Goal: Task Accomplishment & Management: Manage account settings

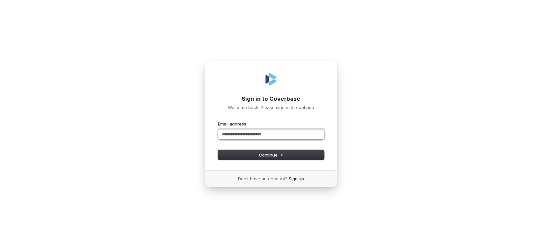
click at [268, 135] on input "Email address" at bounding box center [271, 134] width 106 height 10
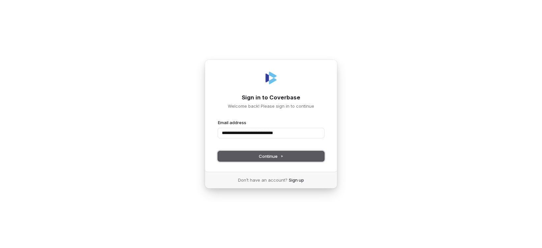
click at [288, 152] on button "Continue" at bounding box center [271, 156] width 106 height 10
type input "**********"
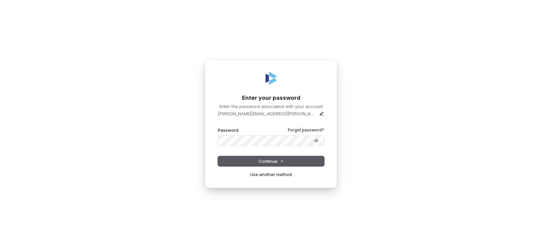
click at [156, 169] on div "**********" at bounding box center [271, 124] width 542 height 248
click at [234, 160] on button "Continue" at bounding box center [271, 161] width 106 height 10
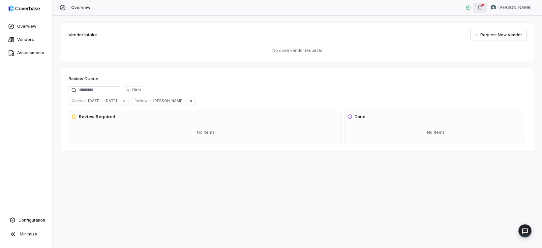
click at [478, 11] on div "button" at bounding box center [479, 8] width 5 height 8
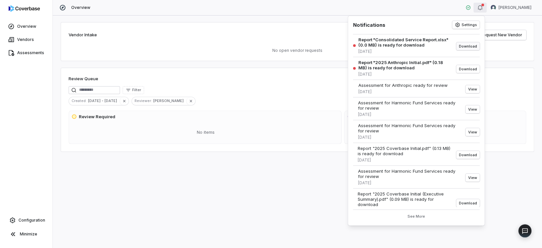
click at [457, 44] on button "Download" at bounding box center [467, 46] width 23 height 8
click at [31, 221] on span "Configuration" at bounding box center [31, 219] width 27 height 5
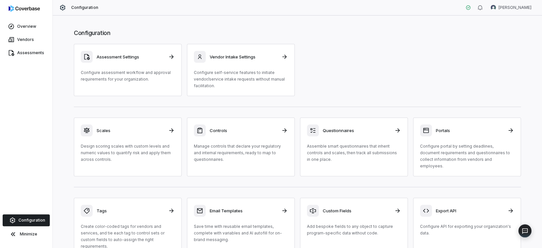
click at [363, 72] on div "Assessment Settings Configure assessment workflow and approval requirements for…" at bounding box center [297, 70] width 447 height 52
click at [99, 127] on div "Scales" at bounding box center [128, 130] width 94 height 12
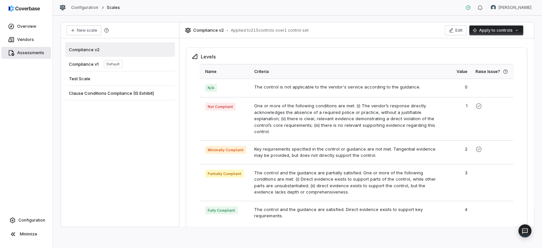
click at [26, 53] on span "Assessments" at bounding box center [30, 52] width 27 height 5
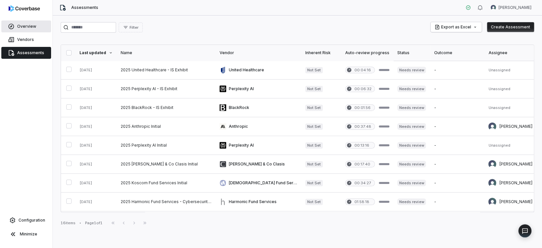
click at [22, 25] on span "Overview" at bounding box center [26, 26] width 19 height 5
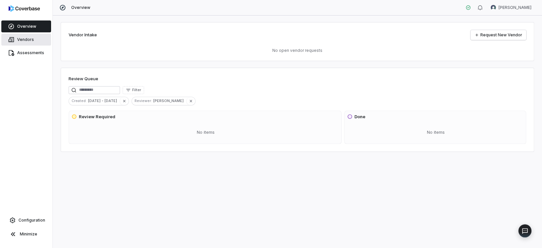
click at [21, 38] on span "Vendors" at bounding box center [25, 39] width 17 height 5
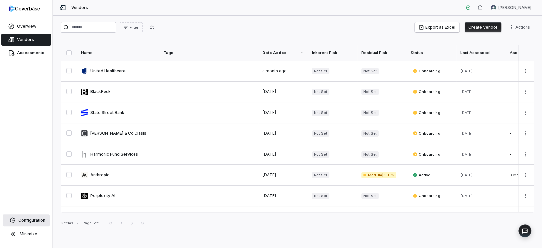
click at [31, 221] on span "Configuration" at bounding box center [31, 219] width 27 height 5
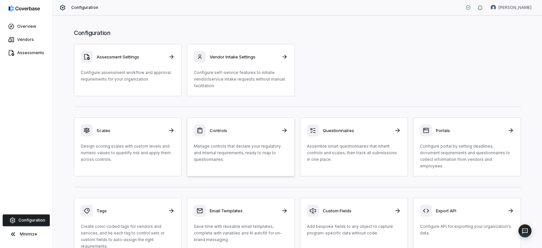
click at [243, 129] on h3 "Controls" at bounding box center [244, 130] width 68 height 6
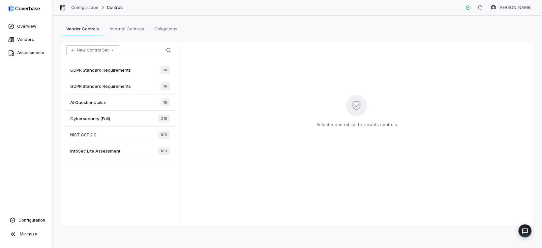
click at [105, 50] on button "New Control Set" at bounding box center [92, 50] width 53 height 10
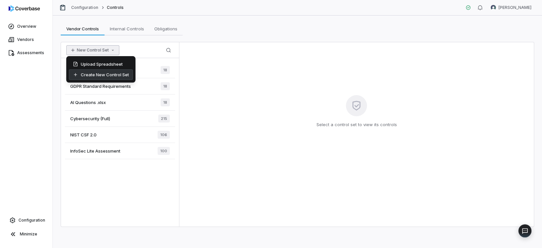
click at [106, 74] on div "Create New Control Set" at bounding box center [101, 74] width 64 height 11
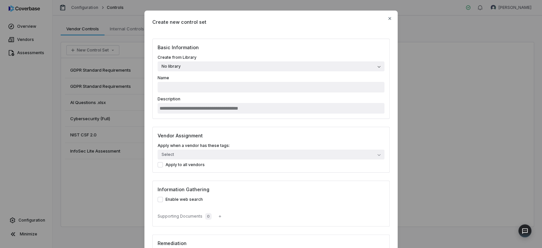
click at [175, 58] on label "Create from Library No library" at bounding box center [271, 63] width 227 height 16
click at [175, 61] on button "No library" at bounding box center [271, 66] width 227 height 10
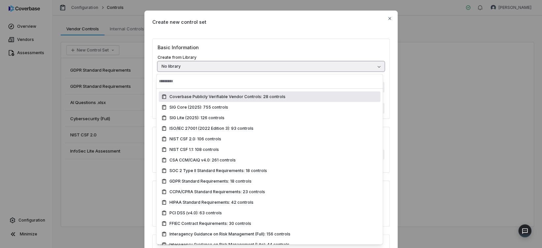
click at [181, 67] on button "No library" at bounding box center [271, 66] width 227 height 10
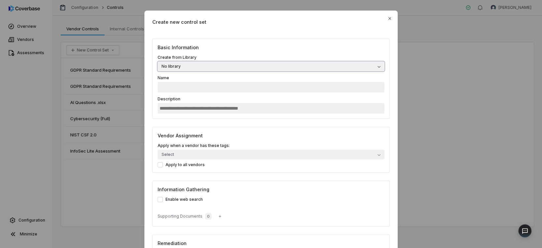
click at [180, 69] on button "No library" at bounding box center [271, 66] width 227 height 10
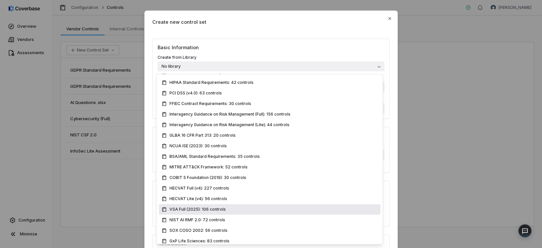
scroll to position [145, 0]
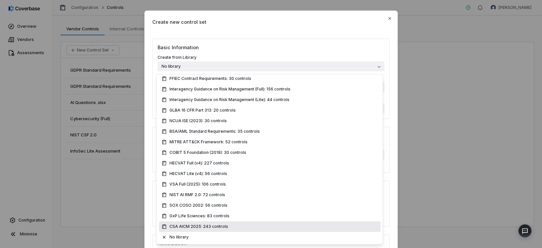
click at [196, 227] on span "CSA AICM 2025: 243 controls" at bounding box center [198, 226] width 59 height 5
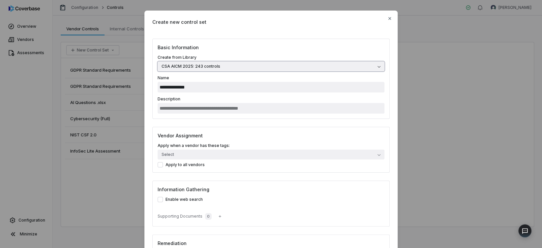
click at [212, 65] on span "CSA AICM 2025: 243 controls" at bounding box center [191, 66] width 59 height 5
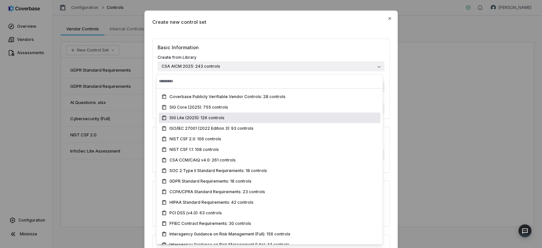
click at [236, 120] on div "SIG Lite (2025): 126 controls" at bounding box center [270, 117] width 222 height 11
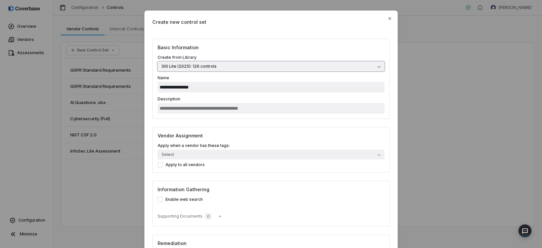
click at [210, 62] on button "SIG Lite (2025): 126 controls" at bounding box center [271, 66] width 227 height 10
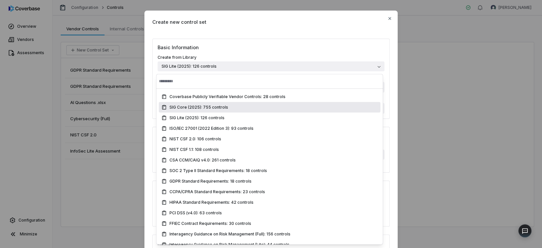
click at [239, 106] on div "SIG Core (2025): 755 controls" at bounding box center [270, 107] width 216 height 5
type input "**********"
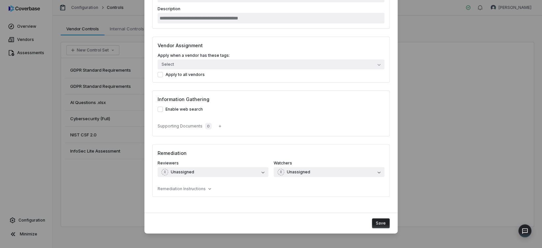
scroll to position [0, 0]
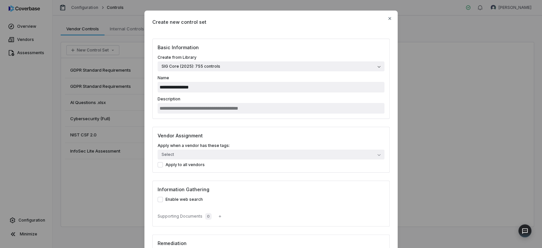
click at [212, 60] on label "Create from Library SIG Core (2025): 755 controls" at bounding box center [271, 63] width 227 height 16
click at [212, 61] on button "SIG Core (2025): 755 controls" at bounding box center [271, 66] width 227 height 10
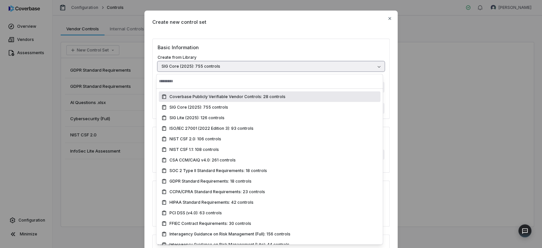
click at [224, 69] on button "SIG Core (2025): 755 controls" at bounding box center [271, 66] width 227 height 10
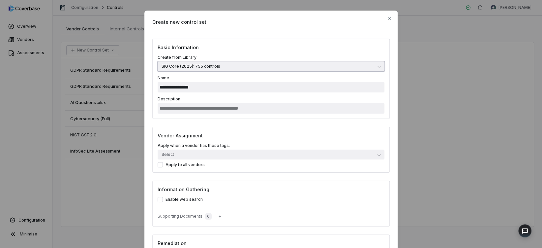
click at [224, 69] on button "SIG Core (2025): 755 controls" at bounding box center [271, 66] width 227 height 10
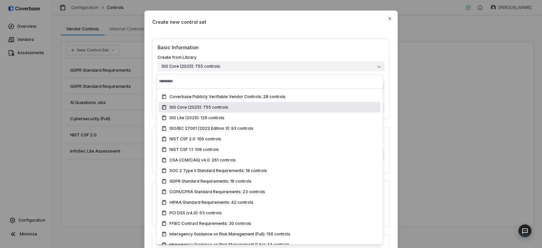
click at [232, 111] on div "SIG Core (2025): 755 controls" at bounding box center [270, 107] width 222 height 11
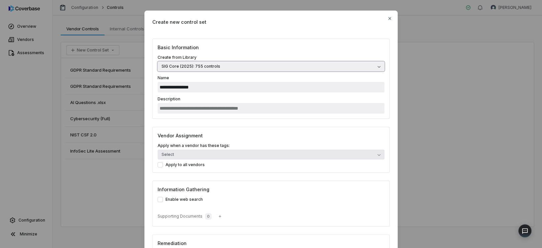
scroll to position [60, 0]
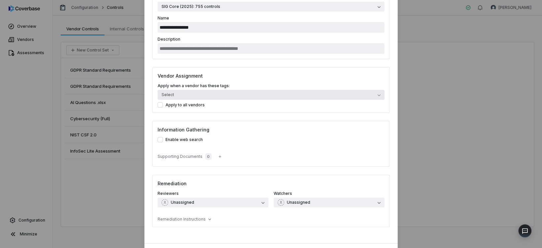
click at [221, 96] on button "Select" at bounding box center [271, 95] width 227 height 10
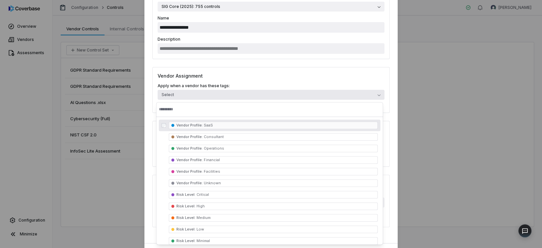
click at [221, 96] on button "Select" at bounding box center [271, 95] width 227 height 10
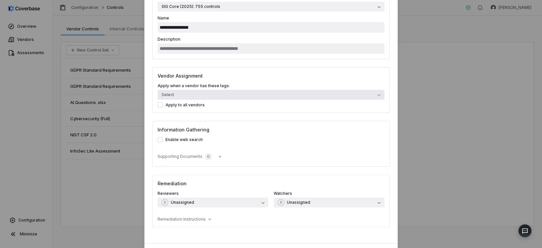
click at [217, 95] on button "Select" at bounding box center [271, 95] width 227 height 10
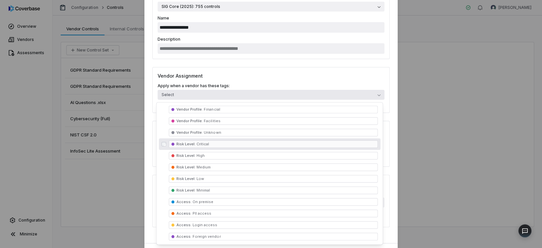
scroll to position [0, 0]
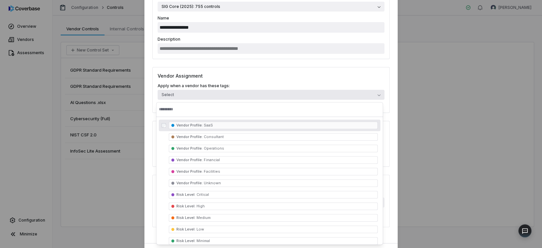
click at [214, 83] on label "Apply when a vendor has these tags:" at bounding box center [271, 85] width 227 height 5
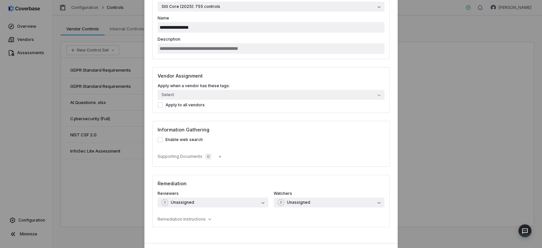
click at [188, 139] on label "Enable web search" at bounding box center [271, 139] width 227 height 5
click at [163, 139] on button "Enable web search" at bounding box center [160, 139] width 5 height 5
click at [185, 140] on label "Enable web search" at bounding box center [271, 139] width 227 height 5
click at [163, 140] on button "Enable web search" at bounding box center [160, 139] width 5 height 5
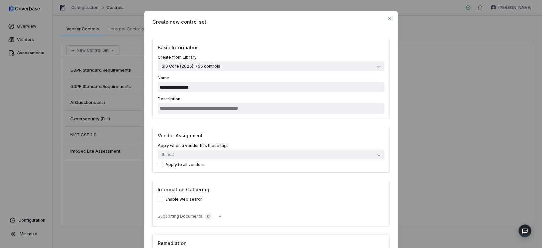
scroll to position [90, 0]
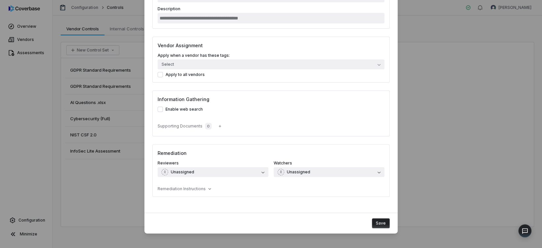
click at [184, 111] on div "Enable web search Supporting Documents 0" at bounding box center [271, 118] width 227 height 24
click at [195, 112] on div "Enable web search Supporting Documents 0" at bounding box center [271, 118] width 227 height 24
click at [218, 127] on icon "button" at bounding box center [220, 126] width 4 height 4
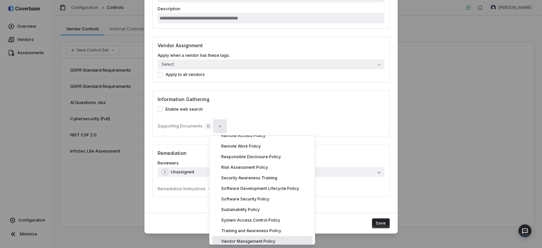
scroll to position [869, 0]
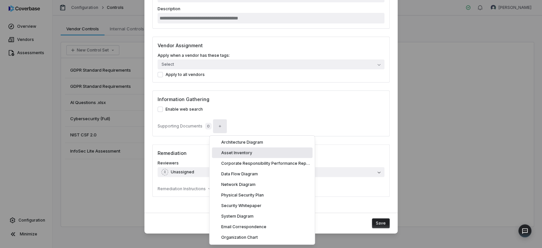
click at [185, 139] on div "**********" at bounding box center [270, 77] width 253 height 256
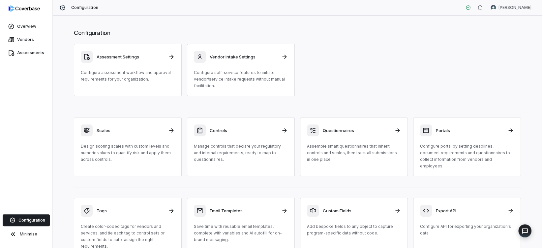
click at [27, 9] on img at bounding box center [24, 8] width 31 height 7
click at [161, 79] on p "Configure assessment workflow and approval requirements for your organization." at bounding box center [128, 75] width 94 height 13
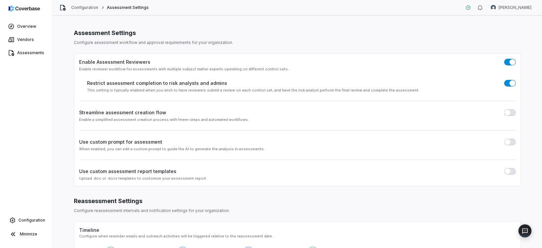
click at [506, 114] on span "button" at bounding box center [507, 112] width 6 height 6
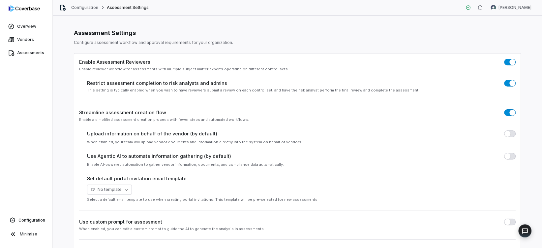
click at [511, 135] on button "button" at bounding box center [510, 133] width 12 height 7
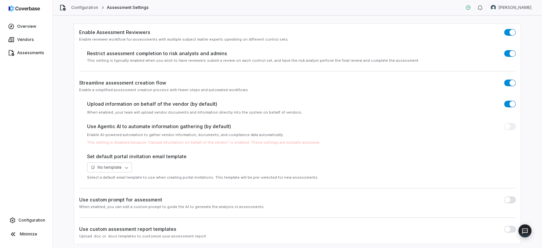
scroll to position [90, 0]
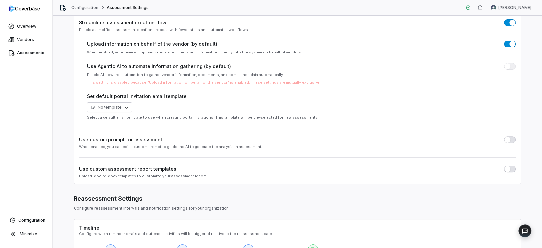
click at [510, 140] on button "button" at bounding box center [510, 139] width 12 height 7
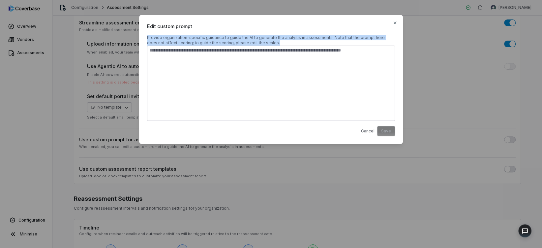
drag, startPoint x: 277, startPoint y: 53, endPoint x: 305, endPoint y: 53, distance: 27.7
click at [305, 53] on div "Edit custom prompt Provide organization-specific guidance to guide the AI to ge…" at bounding box center [271, 79] width 264 height 129
click at [251, 42] on p "Provide organization-specific guidance to guide the AI to generate the analysis…" at bounding box center [271, 40] width 248 height 11
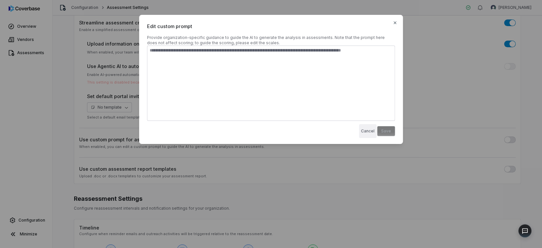
click at [364, 132] on button "Cancel" at bounding box center [367, 131] width 17 height 14
type textarea "*"
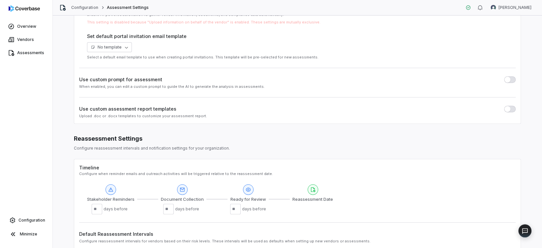
scroll to position [180, 0]
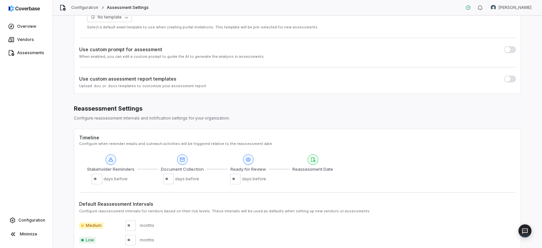
click at [507, 77] on button "button" at bounding box center [510, 79] width 12 height 7
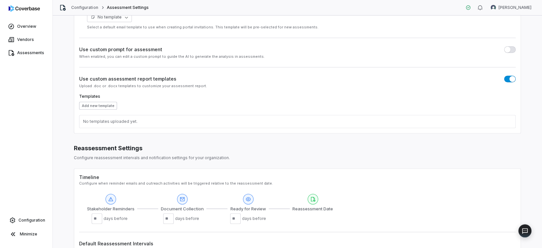
click at [98, 106] on button "Add new template" at bounding box center [98, 106] width 38 height 8
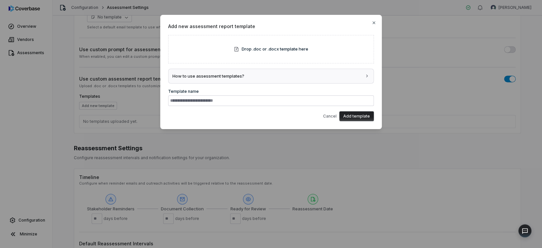
click at [237, 72] on button "How to use assessment templates?" at bounding box center [270, 76] width 205 height 15
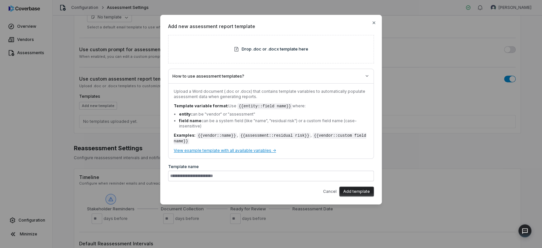
click at [222, 148] on link "View example template with all available variables →" at bounding box center [225, 150] width 102 height 5
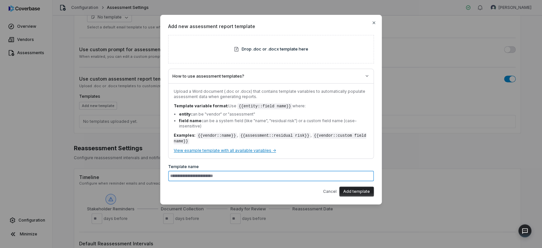
click at [214, 170] on input at bounding box center [271, 175] width 206 height 11
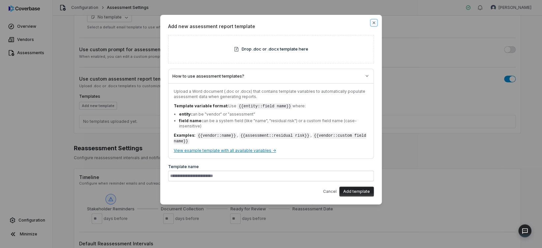
click at [374, 22] on icon "button" at bounding box center [373, 22] width 5 height 5
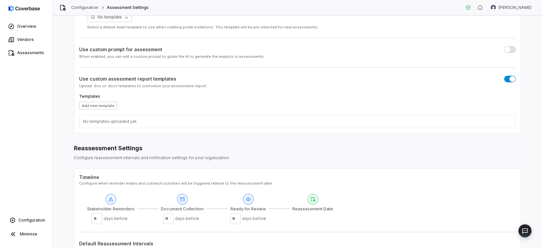
click at [104, 102] on button "Add new template" at bounding box center [98, 106] width 38 height 8
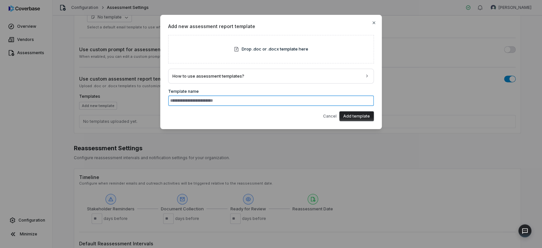
click at [282, 103] on input at bounding box center [271, 100] width 206 height 11
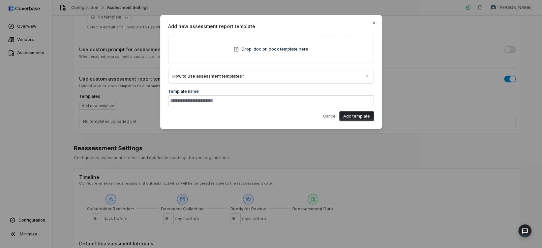
click at [280, 49] on span "Drop .doc or .docx template here" at bounding box center [275, 49] width 67 height 7
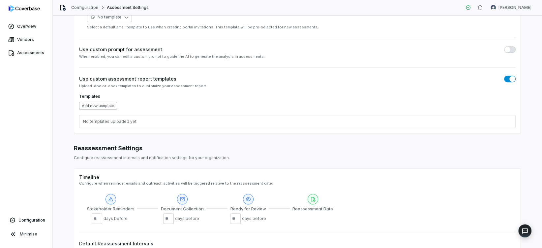
click at [101, 104] on button "Add new template" at bounding box center [98, 106] width 38 height 8
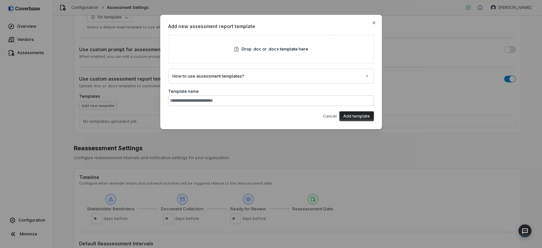
type input "**********"
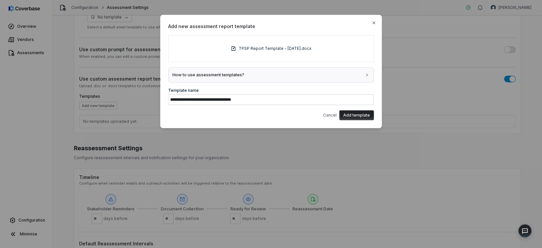
click at [291, 80] on button "How to use assessment templates?" at bounding box center [270, 75] width 205 height 15
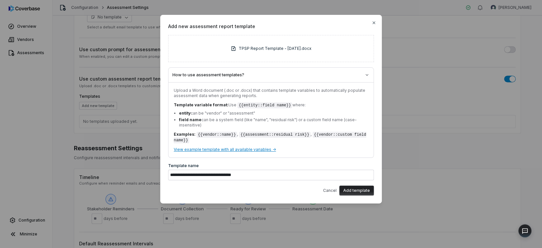
click at [366, 186] on button "Add template" at bounding box center [356, 190] width 35 height 10
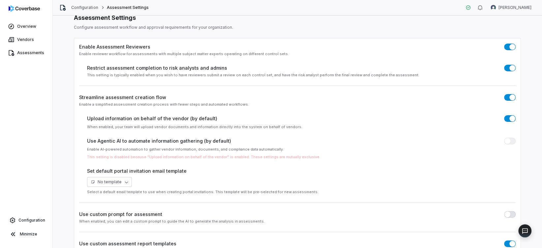
scroll to position [105, 0]
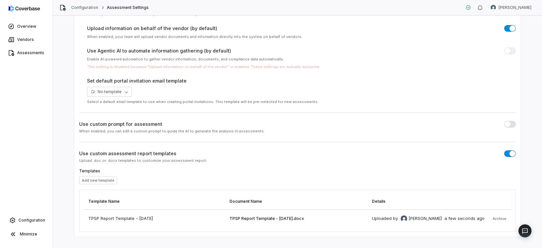
drag, startPoint x: 36, startPoint y: 45, endPoint x: 33, endPoint y: 17, distance: 28.5
click at [26, 42] on link "Vendors" at bounding box center [26, 40] width 50 height 12
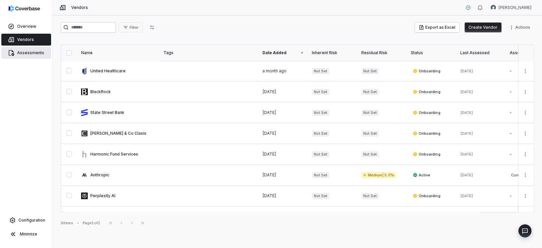
click at [24, 55] on link "Assessments" at bounding box center [26, 53] width 50 height 12
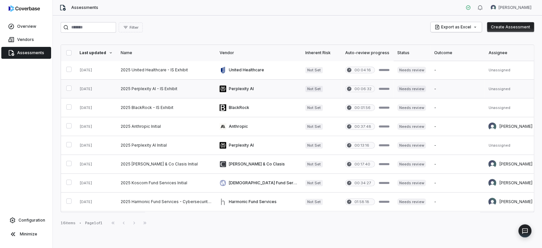
click at [164, 89] on link at bounding box center [166, 88] width 99 height 18
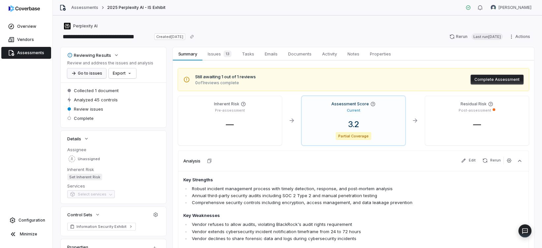
click at [100, 70] on button "Go to issues" at bounding box center [86, 73] width 39 height 10
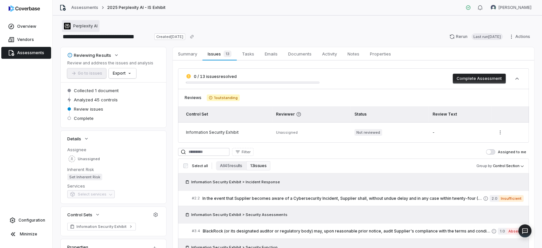
click at [87, 23] on div "Perplexity AI" at bounding box center [81, 26] width 34 height 7
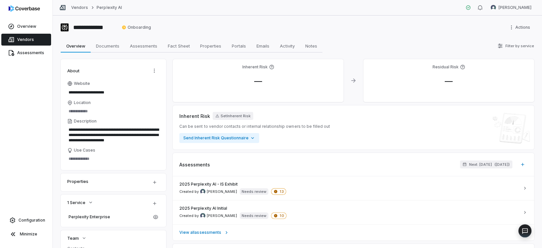
click at [33, 38] on span "Vendors" at bounding box center [25, 39] width 17 height 5
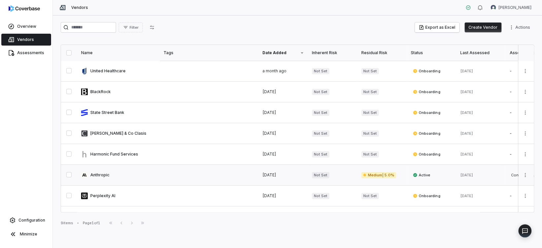
click at [137, 175] on link at bounding box center [118, 175] width 82 height 20
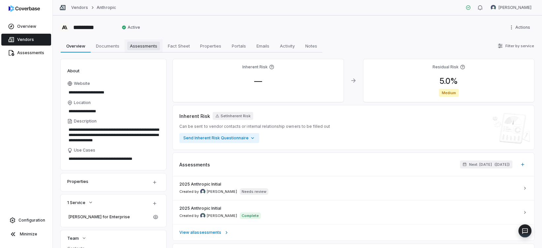
click at [145, 46] on span "Assessments" at bounding box center [143, 46] width 33 height 9
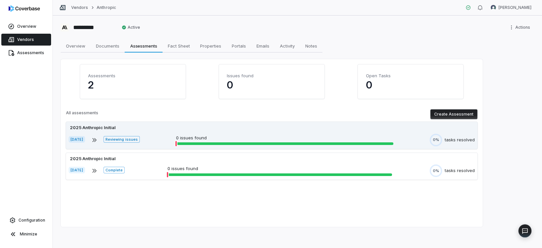
click at [153, 131] on div "2025 Anthropic Initial [DATE] Reviewing issues 0 issues found 0% tasks resolved" at bounding box center [271, 135] width 411 height 27
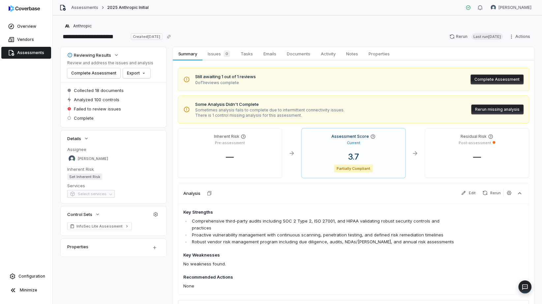
click at [502, 77] on button "Complete Assessment" at bounding box center [497, 80] width 53 height 10
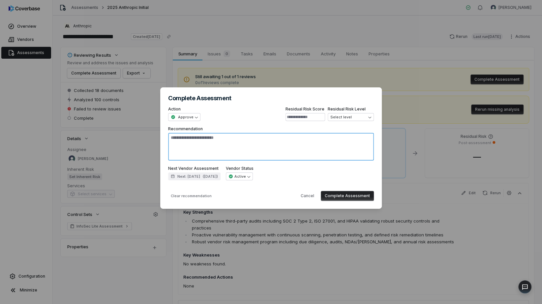
click at [212, 137] on textarea "Recommendation" at bounding box center [271, 147] width 206 height 28
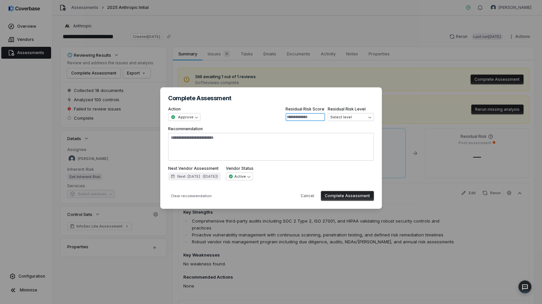
click at [322, 119] on input at bounding box center [306, 117] width 40 height 8
click at [349, 119] on div "**********" at bounding box center [271, 152] width 542 height 150
click at [300, 116] on input at bounding box center [306, 117] width 40 height 8
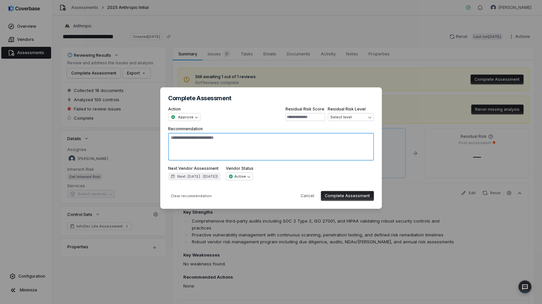
click at [249, 144] on textarea "Recommendation" at bounding box center [271, 147] width 206 height 28
type textarea "*"
type textarea "**"
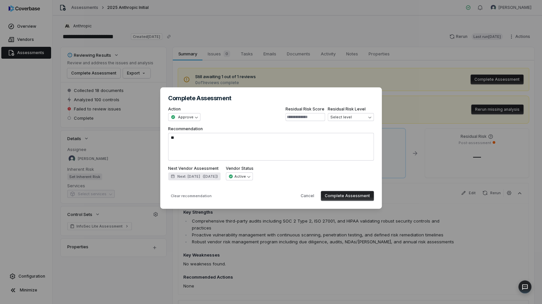
click at [200, 175] on span "Next: Jun 9, 2027" at bounding box center [188, 176] width 23 height 5
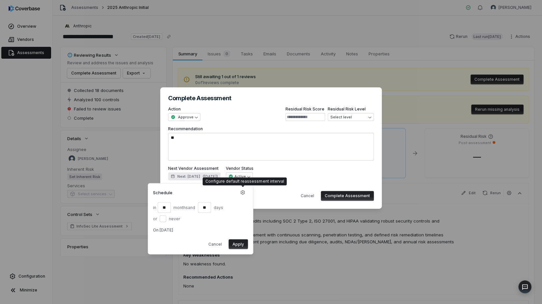
click at [200, 175] on span "Next: Jun 9, 2027" at bounding box center [188, 176] width 23 height 5
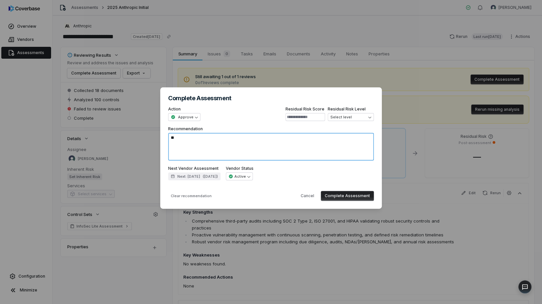
type textarea "*"
type textarea "***"
type textarea "*"
type textarea "****"
type textarea "*"
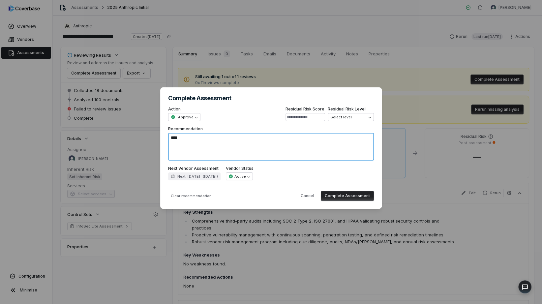
type textarea "*****"
type textarea "*"
type textarea "******"
type textarea "*"
type textarea "*******"
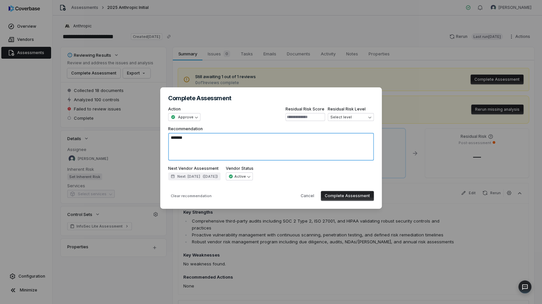
type textarea "*"
type textarea "*******"
type textarea "*"
type textarea "*********"
type textarea "*"
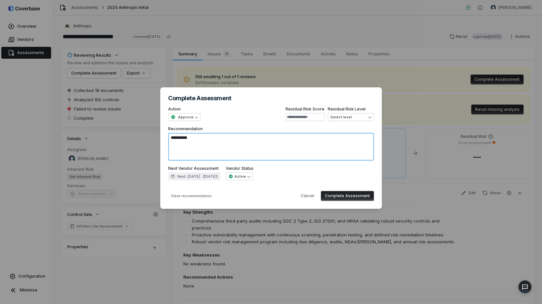
type textarea "**********"
type textarea "*"
type textarea "**********"
type textarea "*"
type textarea "*********"
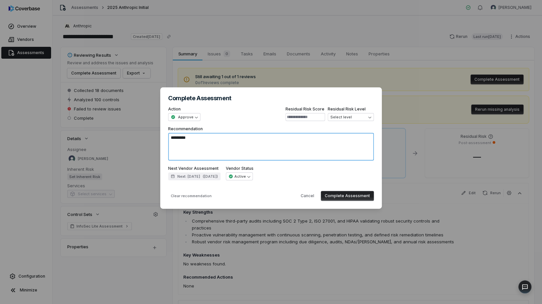
type textarea "*"
type textarea "*******"
type textarea "*"
type textarea "*********"
type textarea "*"
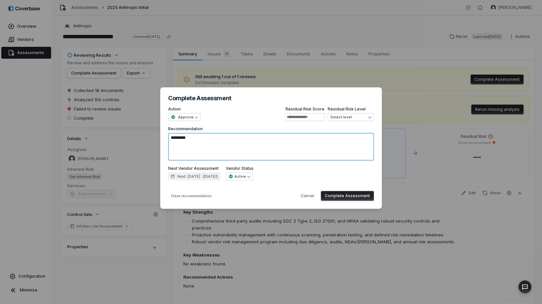
type textarea "**********"
type textarea "*"
type textarea "**********"
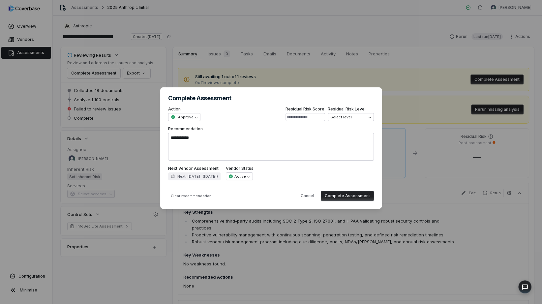
click at [343, 192] on button "Complete Assessment" at bounding box center [347, 196] width 53 height 10
type textarea "*"
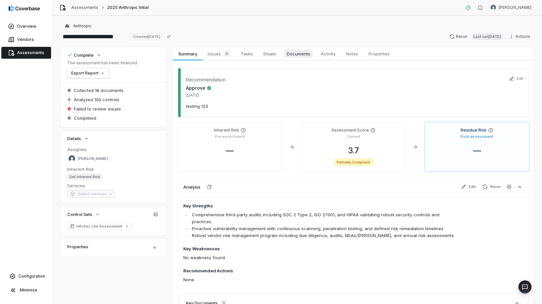
click at [291, 51] on span "Documents" at bounding box center [298, 53] width 29 height 9
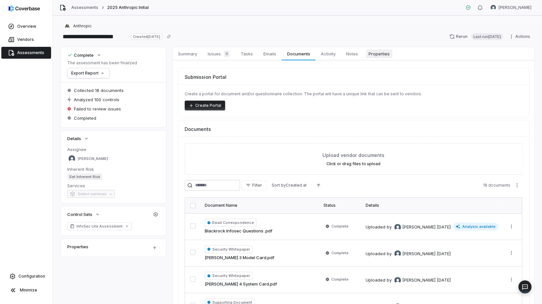
click at [373, 57] on span "Properties" at bounding box center [379, 53] width 26 height 9
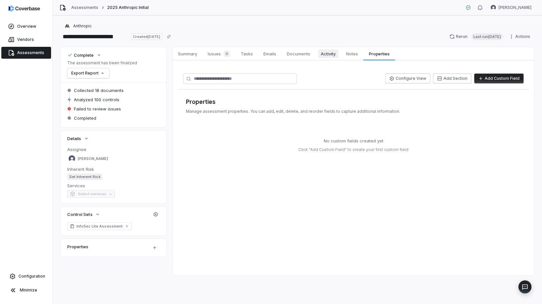
click at [329, 53] on span "Activity" at bounding box center [328, 53] width 20 height 9
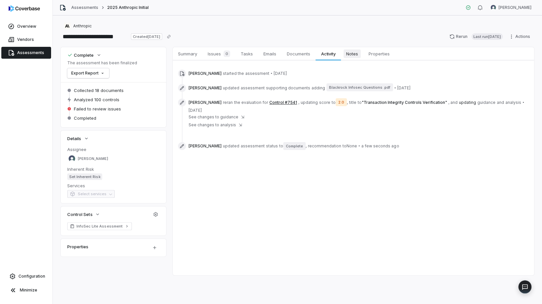
click at [354, 51] on span "Notes" at bounding box center [352, 53] width 17 height 9
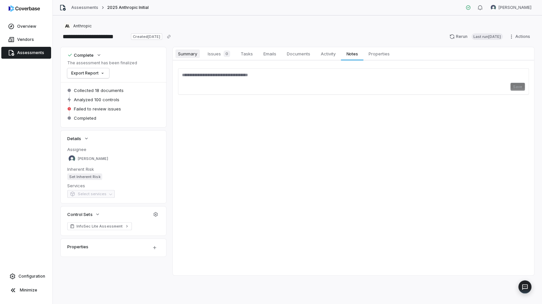
click at [183, 50] on span "Summary" at bounding box center [187, 53] width 24 height 9
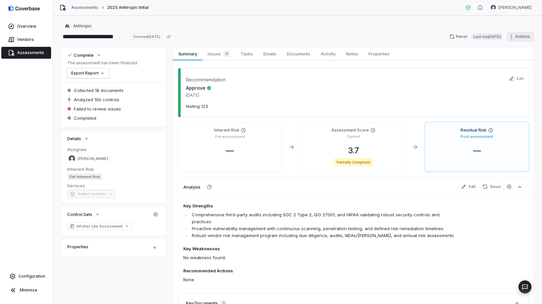
click at [511, 35] on html "**********" at bounding box center [271, 152] width 542 height 304
click at [519, 77] on div "Export" at bounding box center [512, 77] width 47 height 11
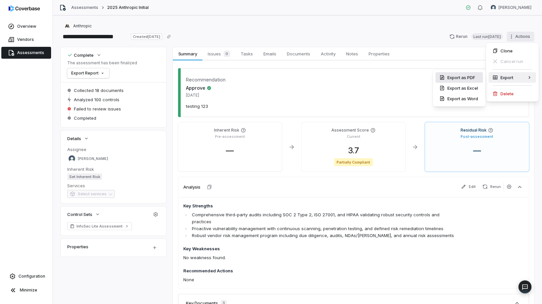
click at [463, 79] on div "Export as PDF" at bounding box center [459, 77] width 47 height 11
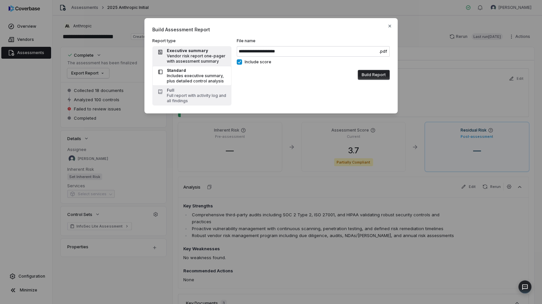
click at [185, 55] on div "Vendor risk report one-pager with assessment summary" at bounding box center [197, 58] width 61 height 11
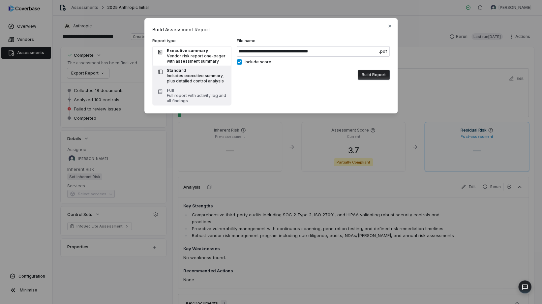
click at [177, 69] on div "Standard" at bounding box center [197, 70] width 61 height 5
click at [177, 86] on button "Full Full report with activity log and all findings" at bounding box center [191, 96] width 79 height 20
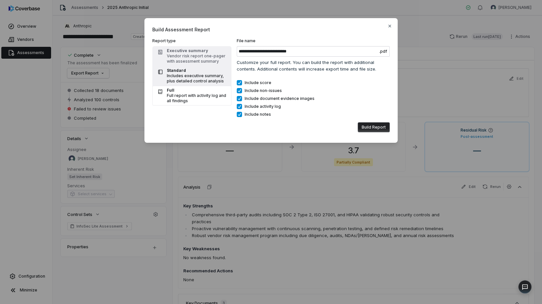
click at [192, 74] on div "Includes executive summary, plus detailed control analysis" at bounding box center [197, 78] width 61 height 11
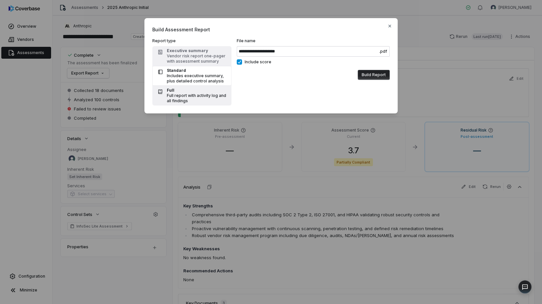
click at [184, 94] on div "Full report with activity log and all findings" at bounding box center [197, 98] width 61 height 11
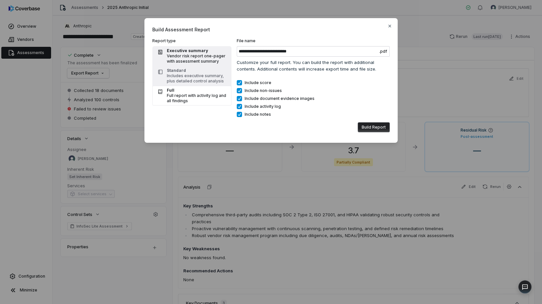
click at [178, 63] on div "Vendor risk report one-pager with assessment summary" at bounding box center [197, 58] width 61 height 11
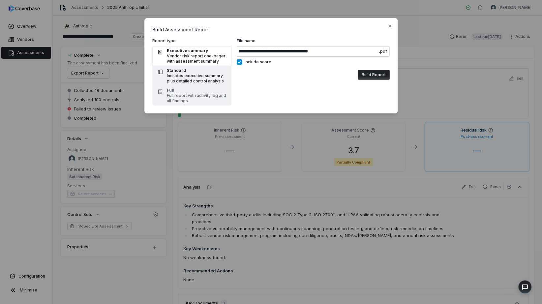
click at [182, 69] on div "Standard" at bounding box center [197, 70] width 61 height 5
type input "**********"
click at [377, 72] on button "Build Report" at bounding box center [374, 75] width 32 height 10
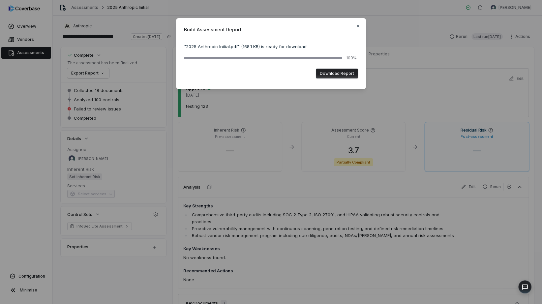
click at [341, 70] on button "Download Report" at bounding box center [337, 74] width 42 height 10
click at [361, 26] on div "Build Assessment Report " 2025 Anthropic Initial.pdf " ( 168.1 KB ) is ready fo…" at bounding box center [271, 53] width 190 height 71
click at [357, 27] on icon "button" at bounding box center [357, 25] width 5 height 5
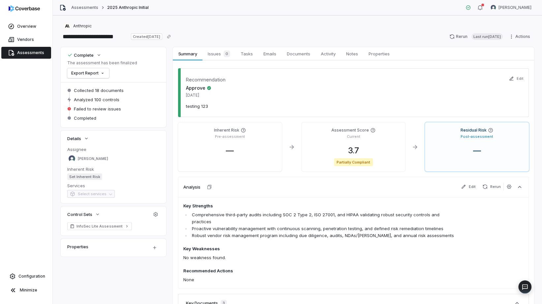
drag, startPoint x: 239, startPoint y: 254, endPoint x: 224, endPoint y: 252, distance: 14.7
click at [239, 247] on p "No weakness found." at bounding box center [319, 257] width 272 height 7
click at [213, 247] on h4 "Key Weaknesses" at bounding box center [319, 249] width 272 height 7
drag, startPoint x: 213, startPoint y: 251, endPoint x: 211, endPoint y: 255, distance: 4.0
click at [211, 247] on p "No weakness found." at bounding box center [319, 257] width 272 height 7
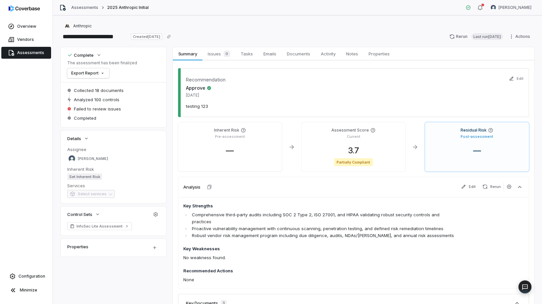
scroll to position [126, 0]
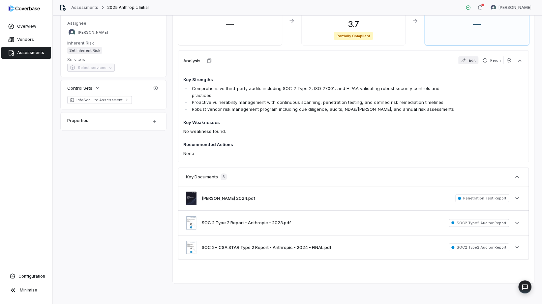
click at [470, 58] on button "Edit" at bounding box center [468, 60] width 20 height 8
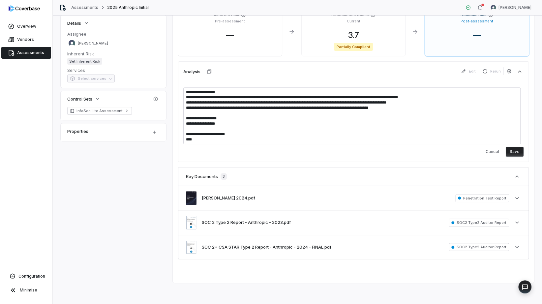
scroll to position [115, 0]
click at [220, 113] on textarea "**********" at bounding box center [351, 115] width 337 height 57
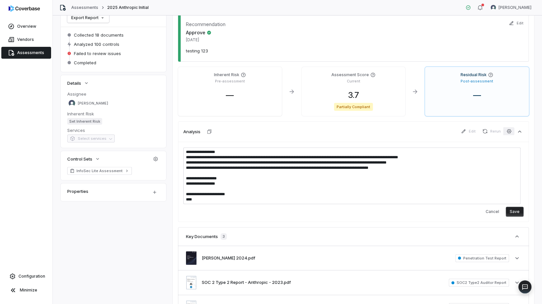
click at [509, 131] on button "button" at bounding box center [508, 131] width 11 height 8
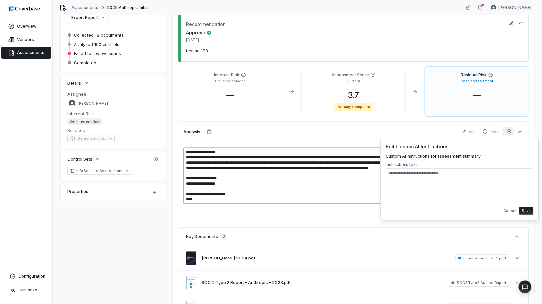
click at [242, 186] on textarea "**********" at bounding box center [351, 175] width 337 height 57
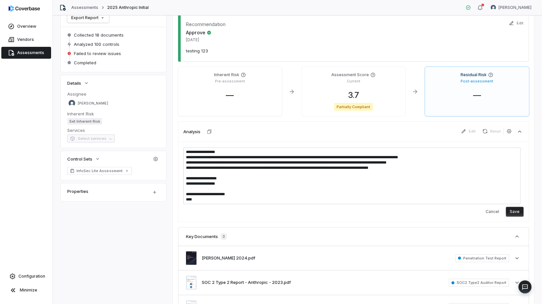
click at [95, 193] on div "Properties" at bounding box center [105, 191] width 76 height 8
click at [158, 191] on html "**********" at bounding box center [271, 152] width 542 height 304
click at [154, 192] on html "**********" at bounding box center [271, 152] width 542 height 304
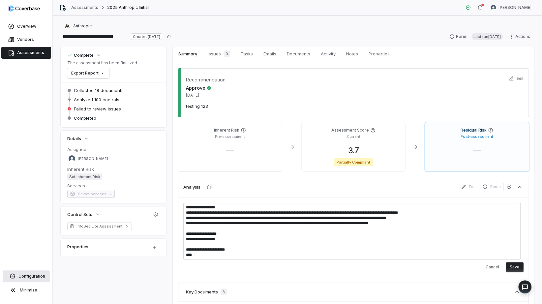
click at [19, 247] on link "Configuration" at bounding box center [26, 276] width 47 height 12
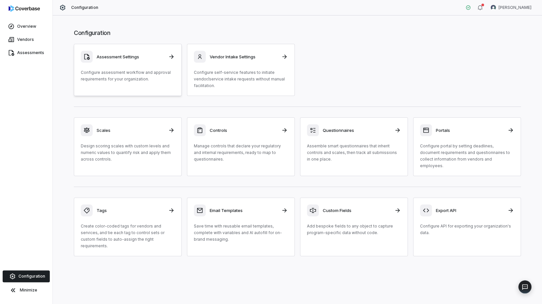
click at [124, 61] on div "Assessment Settings" at bounding box center [128, 57] width 94 height 12
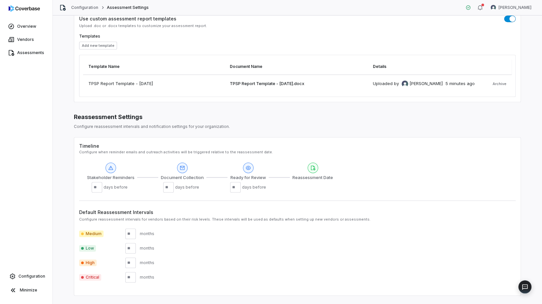
scroll to position [258, 0]
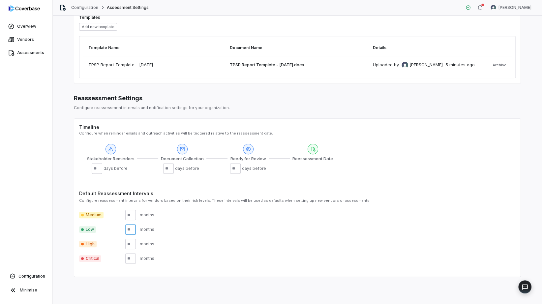
click at [128, 228] on input "number" at bounding box center [130, 229] width 11 height 11
click at [132, 230] on input "number" at bounding box center [130, 229] width 11 height 11
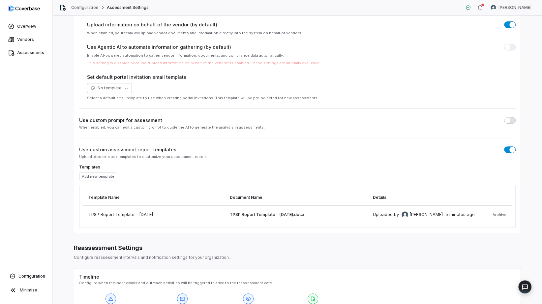
scroll to position [0, 0]
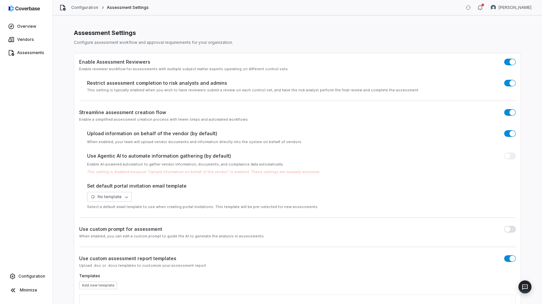
click at [130, 231] on label "Use custom prompt for assessment" at bounding box center [120, 229] width 83 height 7
click at [506, 228] on span "button" at bounding box center [507, 229] width 6 height 6
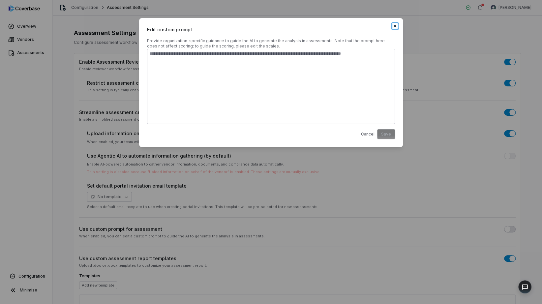
click at [393, 26] on icon "button" at bounding box center [394, 25] width 5 height 5
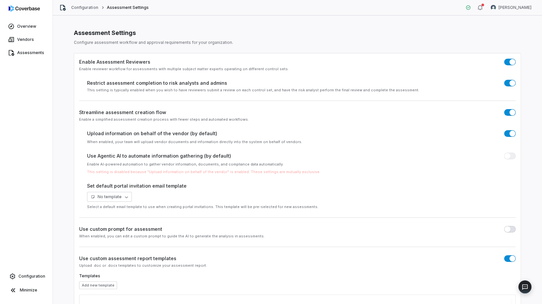
scroll to position [90, 0]
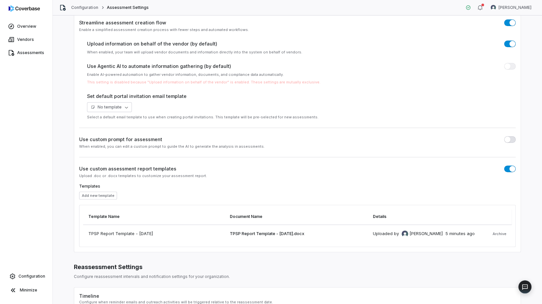
click at [116, 173] on div "Upload .doc or .docx templates to customize your assessment report." at bounding box center [297, 175] width 437 height 5
click at [101, 192] on button "Add new template" at bounding box center [98, 196] width 38 height 8
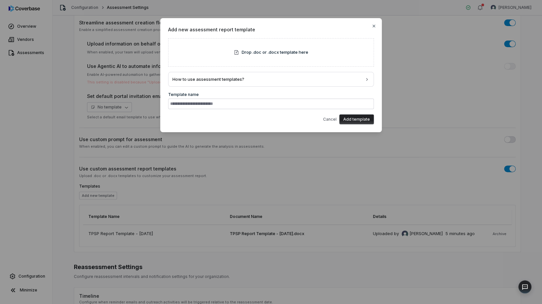
click at [287, 111] on div "Cancel Add template" at bounding box center [271, 116] width 206 height 15
drag, startPoint x: 319, startPoint y: 119, endPoint x: 333, endPoint y: 119, distance: 14.2
click at [319, 119] on div "Cancel Add template" at bounding box center [271, 116] width 206 height 15
click at [333, 119] on button "Cancel" at bounding box center [329, 119] width 17 height 14
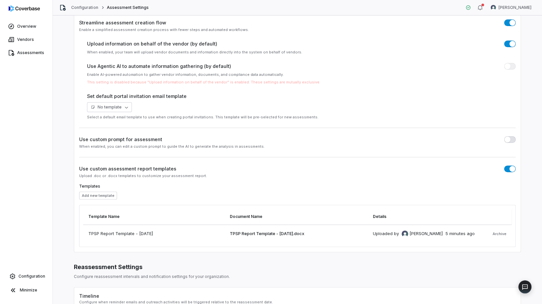
scroll to position [0, 0]
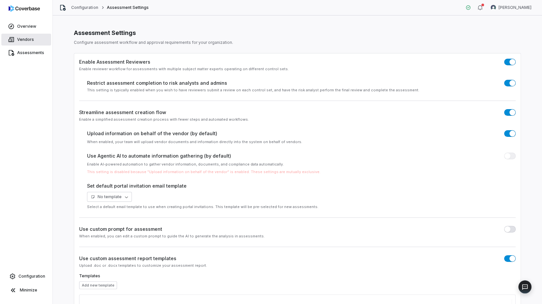
click at [29, 35] on link "Vendors" at bounding box center [26, 40] width 50 height 12
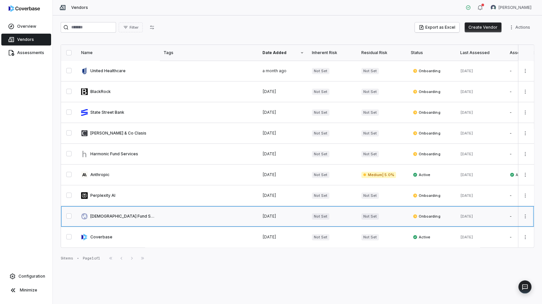
click at [113, 211] on link at bounding box center [118, 216] width 82 height 20
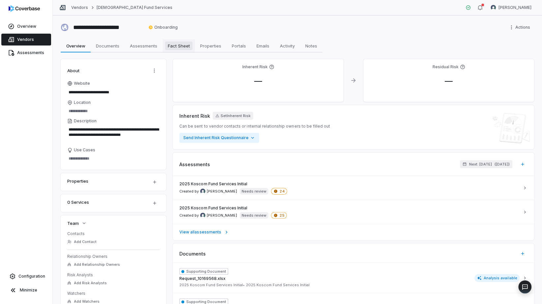
click at [170, 49] on span "Fact Sheet" at bounding box center [178, 46] width 27 height 9
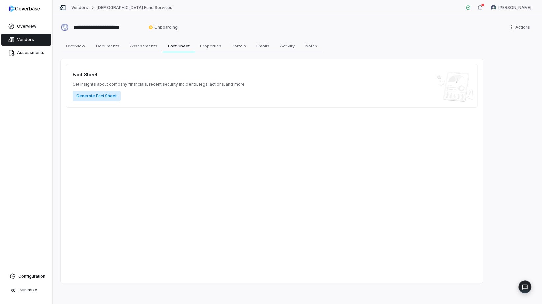
click at [109, 97] on button "Generate Fact Sheet" at bounding box center [97, 96] width 48 height 10
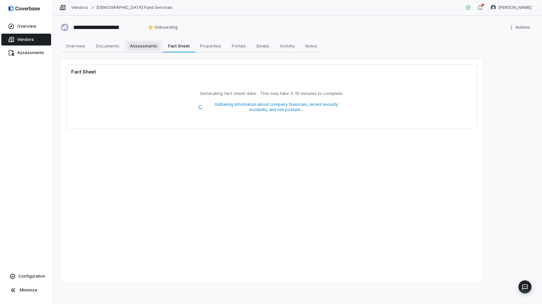
click at [143, 44] on span "Assessments" at bounding box center [143, 46] width 33 height 9
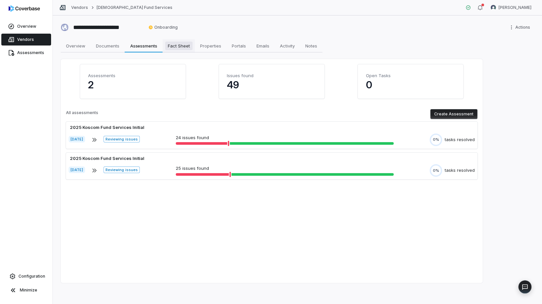
click at [185, 45] on span "Fact Sheet" at bounding box center [178, 46] width 27 height 9
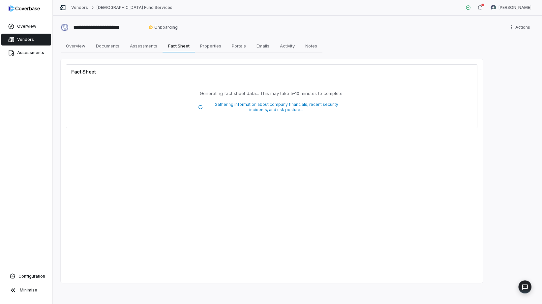
click at [126, 36] on div "**********" at bounding box center [297, 159] width 489 height 289
click at [137, 40] on link "Assessments Assessments" at bounding box center [144, 45] width 38 height 13
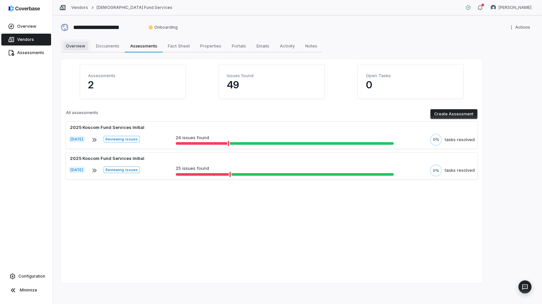
click at [69, 47] on span "Overview" at bounding box center [75, 46] width 25 height 9
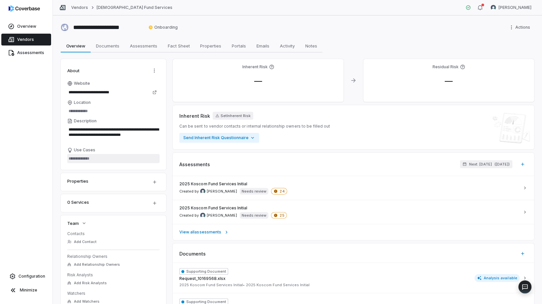
click at [113, 160] on textarea "Use Cases" at bounding box center [113, 158] width 92 height 9
drag, startPoint x: 137, startPoint y: 168, endPoint x: 132, endPoint y: 187, distance: 19.9
click at [132, 187] on div "**********" at bounding box center [114, 203] width 106 height 288
drag, startPoint x: 132, startPoint y: 187, endPoint x: 85, endPoint y: 191, distance: 47.0
click at [85, 191] on div "**********" at bounding box center [114, 203] width 106 height 288
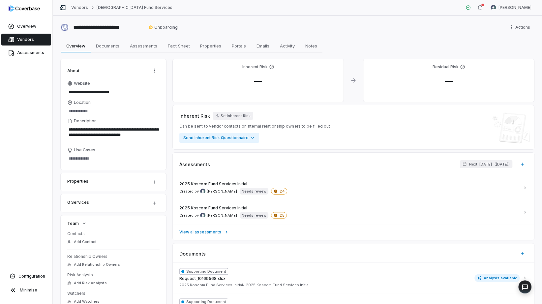
drag, startPoint x: 85, startPoint y: 191, endPoint x: 65, endPoint y: 195, distance: 20.7
click at [33, 185] on div "Overview Vendors Assessments Configuration Minimize" at bounding box center [26, 152] width 52 height 304
click at [156, 205] on icon "button" at bounding box center [154, 202] width 5 height 5
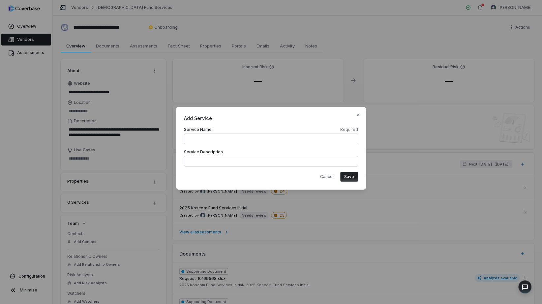
click at [316, 173] on div "Cancel Save" at bounding box center [271, 174] width 174 height 15
click at [326, 176] on button "Cancel" at bounding box center [326, 177] width 21 height 10
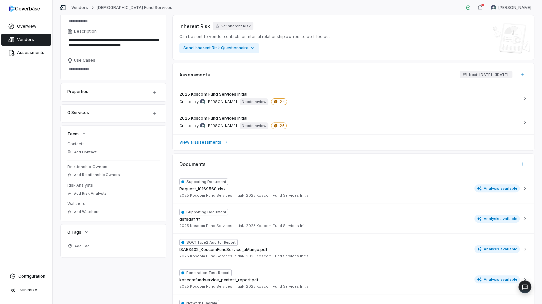
scroll to position [60, 0]
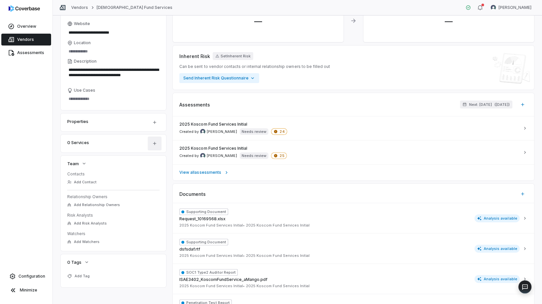
click at [158, 146] on button "button" at bounding box center [155, 144] width 14 height 14
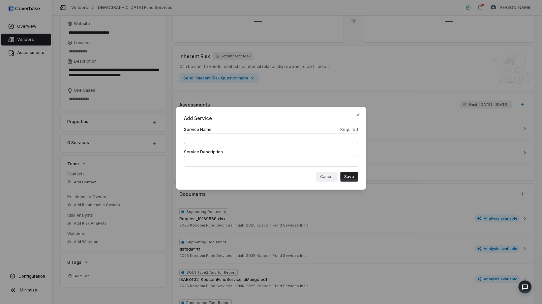
click at [333, 181] on button "Cancel" at bounding box center [326, 177] width 21 height 10
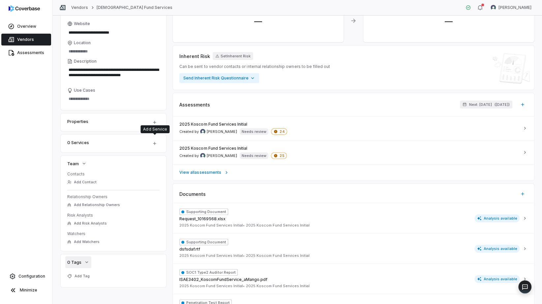
click at [86, 247] on icon "button" at bounding box center [86, 261] width 5 height 5
click at [87, 247] on icon "button" at bounding box center [86, 261] width 5 height 5
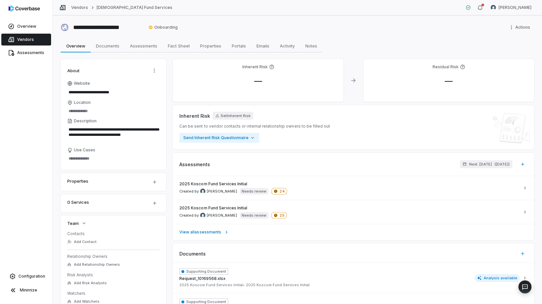
click at [85, 190] on div "Properties" at bounding box center [114, 182] width 106 height 18
click at [86, 183] on div "Properties" at bounding box center [105, 181] width 76 height 8
click at [150, 180] on html "**********" at bounding box center [271, 152] width 542 height 304
click at [89, 156] on html "**********" at bounding box center [271, 152] width 542 height 304
click at [78, 148] on span "Use Cases" at bounding box center [84, 149] width 21 height 5
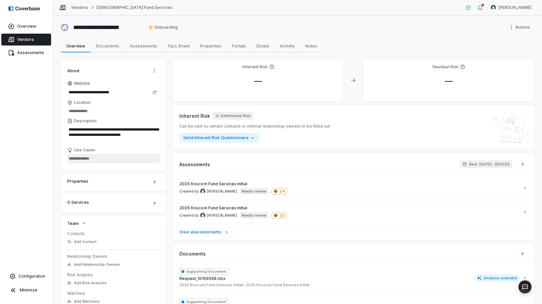
click at [78, 154] on textarea "Use Cases" at bounding box center [113, 158] width 92 height 9
click at [71, 152] on icon at bounding box center [69, 149] width 5 height 5
click at [71, 154] on textarea "Use Cases" at bounding box center [113, 158] width 92 height 9
click at [152, 182] on html "**********" at bounding box center [271, 152] width 542 height 304
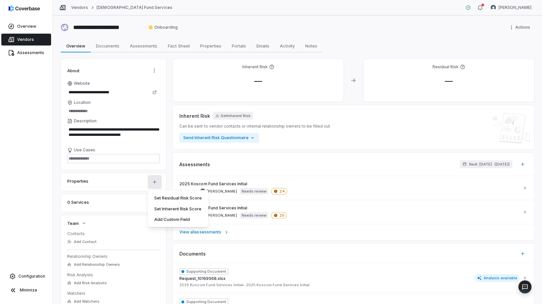
click at [82, 158] on html "**********" at bounding box center [271, 152] width 542 height 304
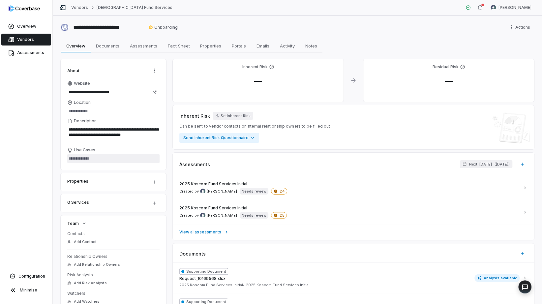
click at [83, 158] on textarea "Use Cases" at bounding box center [113, 158] width 92 height 9
click at [157, 181] on html "**********" at bounding box center [271, 152] width 542 height 304
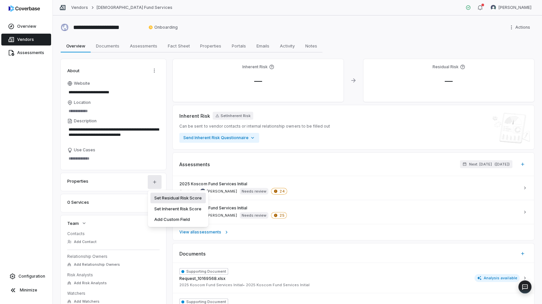
drag, startPoint x: 185, startPoint y: 200, endPoint x: 91, endPoint y: 185, distance: 95.2
click at [49, 188] on html "**********" at bounding box center [271, 152] width 542 height 304
click at [158, 186] on html "**********" at bounding box center [271, 152] width 542 height 304
click at [168, 208] on div "Set Inherent Risk Score" at bounding box center [177, 208] width 55 height 11
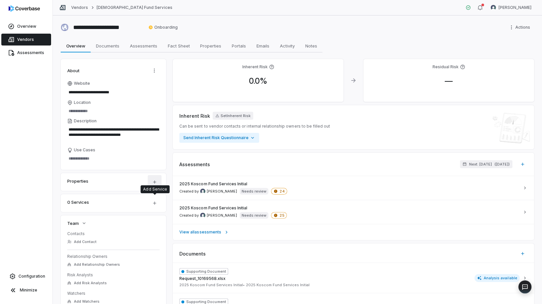
click at [154, 181] on html "**********" at bounding box center [271, 152] width 542 height 304
click at [255, 100] on div "Inherent Risk 0.0 % Residual Risk — Inherent Risk Set Inherent Risk Can be sent…" at bounding box center [353, 268] width 361 height 418
copy div "Residual Risk — Inherent Risk Set Inherent Risk"
click at [252, 82] on span "0.0 %" at bounding box center [258, 81] width 29 height 10
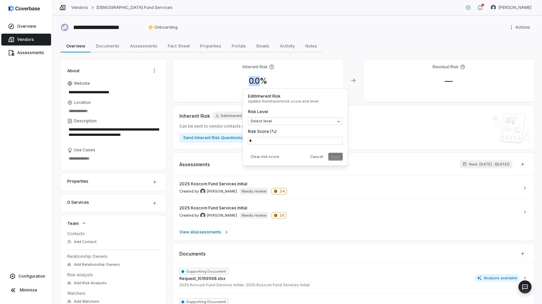
click at [252, 82] on span "0.0 %" at bounding box center [258, 81] width 29 height 10
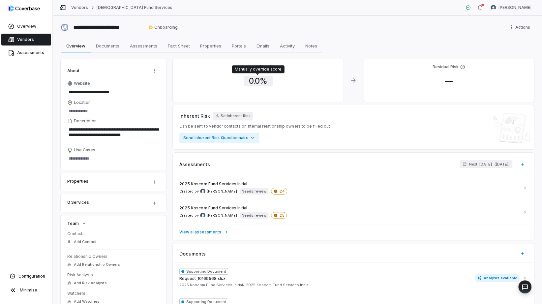
click at [256, 84] on span "0.0 %" at bounding box center [258, 81] width 29 height 10
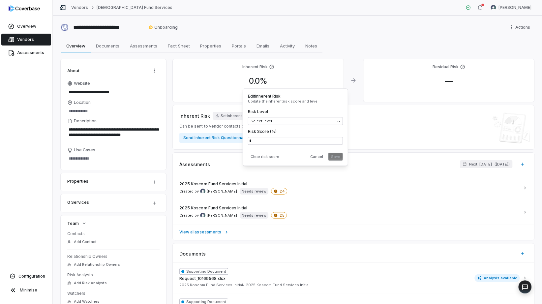
click at [256, 84] on span "0.0 %" at bounding box center [258, 81] width 29 height 10
click at [237, 192] on div "Created by Alexander Sorokin Needs review 24" at bounding box center [233, 191] width 108 height 7
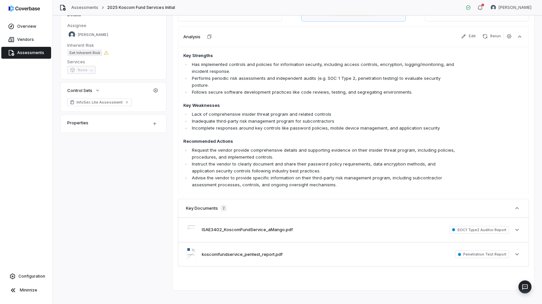
scroll to position [4, 0]
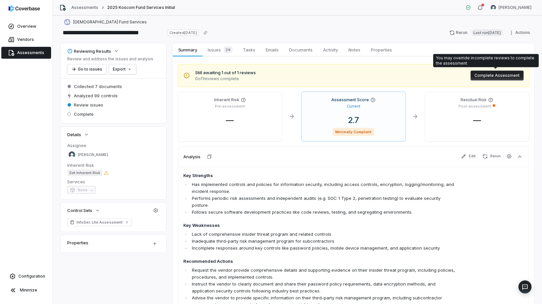
click at [484, 76] on button "Complete Assessment" at bounding box center [497, 76] width 53 height 10
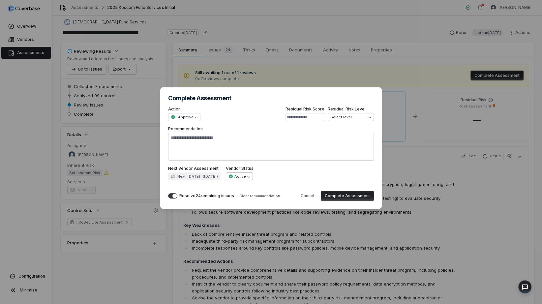
click at [262, 179] on div "**********" at bounding box center [271, 152] width 542 height 150
click at [261, 178] on div "**********" at bounding box center [271, 152] width 542 height 150
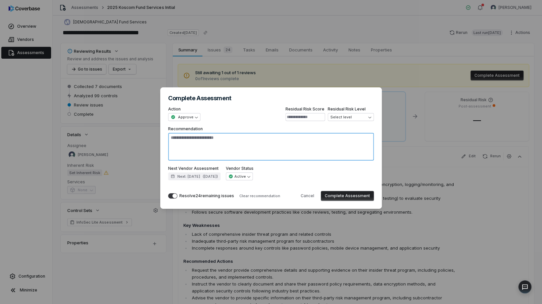
click at [251, 153] on textarea "Recommendation" at bounding box center [271, 147] width 206 height 28
click at [280, 144] on textarea "Recommendation" at bounding box center [271, 147] width 206 height 28
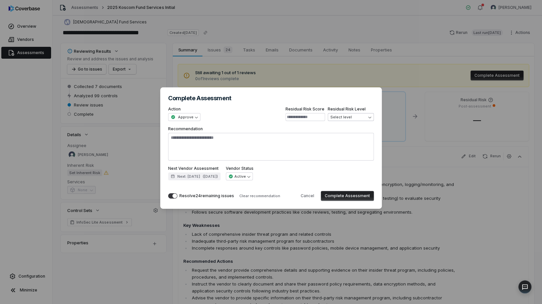
click at [360, 119] on span "Select level" at bounding box center [348, 117] width 37 height 5
type textarea "*"
select select "**********"
click at [317, 117] on input at bounding box center [306, 117] width 40 height 8
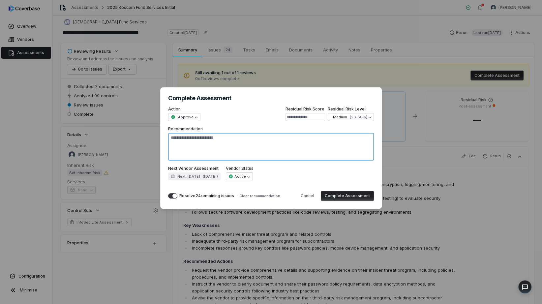
click at [249, 152] on textarea "Recommendation" at bounding box center [271, 147] width 206 height 28
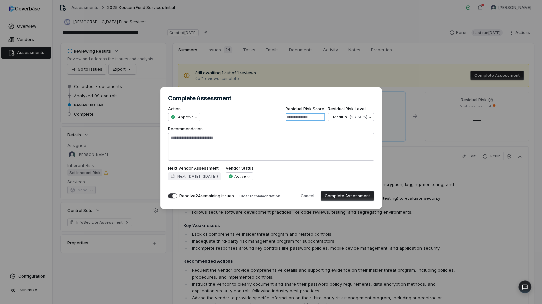
click at [312, 117] on input at bounding box center [306, 117] width 40 height 8
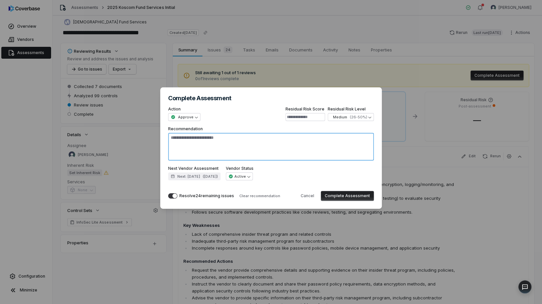
type textarea "*"
drag, startPoint x: 218, startPoint y: 155, endPoint x: 220, endPoint y: 146, distance: 8.9
click at [219, 155] on textarea "Recommendation" at bounding box center [271, 147] width 206 height 28
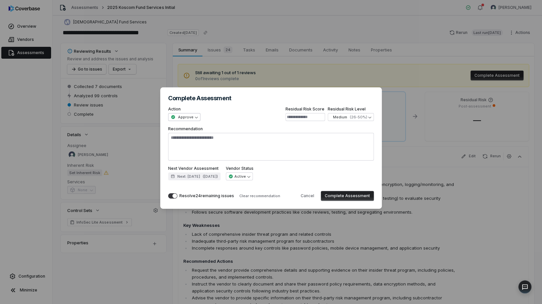
click at [184, 117] on div "**********" at bounding box center [271, 152] width 542 height 150
select select "**********"
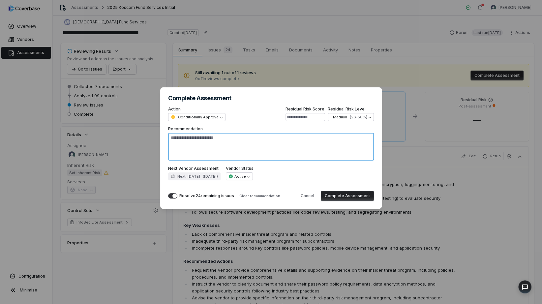
click at [272, 139] on textarea "Recommendation" at bounding box center [271, 147] width 206 height 28
type textarea "*"
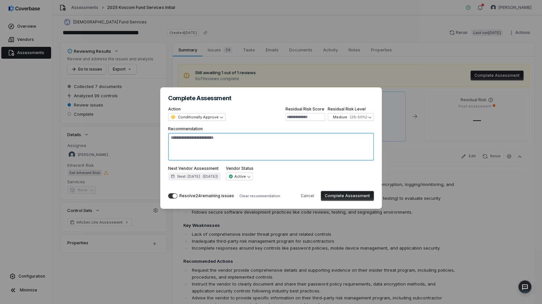
type textarea "*"
type textarea "**"
type textarea "*"
type textarea "***"
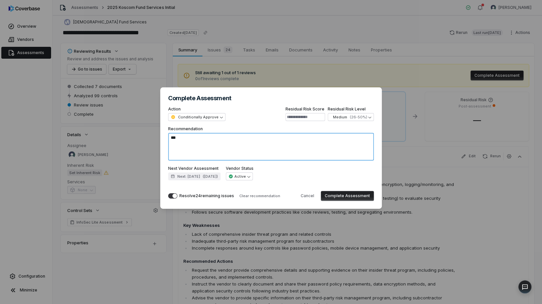
type textarea "*"
type textarea "****"
type textarea "*"
type textarea "*****"
type textarea "*"
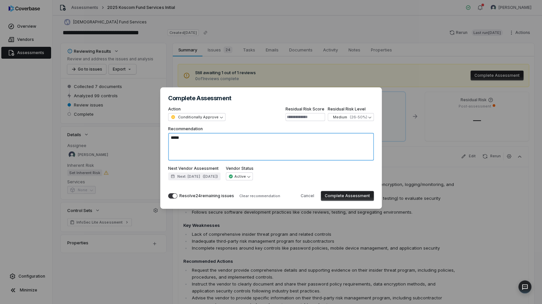
type textarea "******"
type textarea "*"
type textarea "*******"
type textarea "*"
type textarea "********"
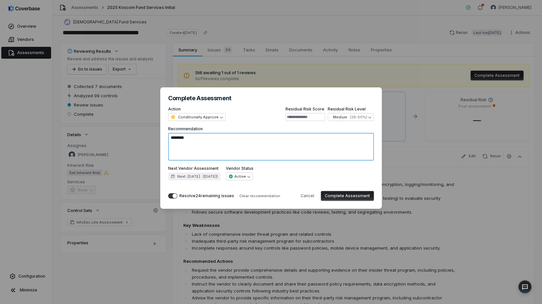
type textarea "*"
type textarea "*********"
type textarea "*"
type textarea "**********"
type textarea "*"
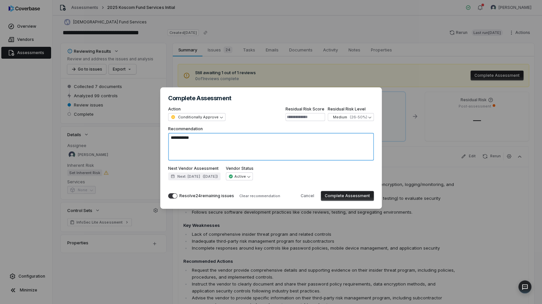
type textarea "**********"
type textarea "*"
type textarea "**********"
type textarea "*"
type textarea "**********"
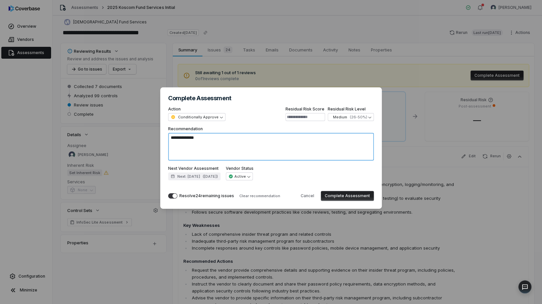
type textarea "*"
type textarea "**********"
type textarea "*"
type textarea "**********"
type textarea "*"
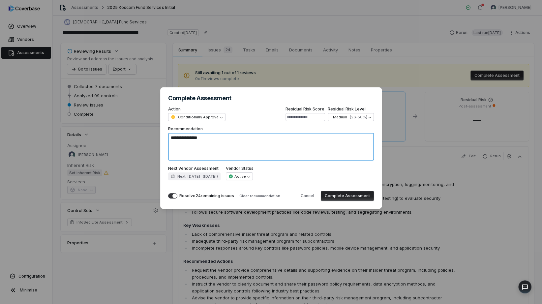
type textarea "**********"
type textarea "*"
type textarea "**********"
type textarea "*"
type textarea "**********"
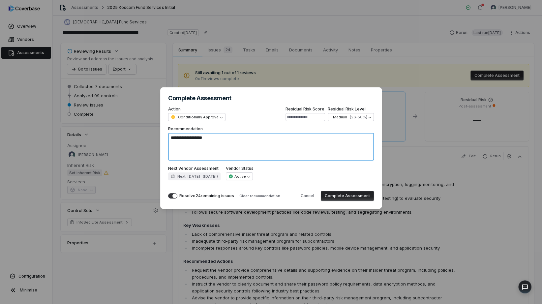
type textarea "*"
type textarea "**********"
type textarea "*"
type textarea "**********"
type textarea "*"
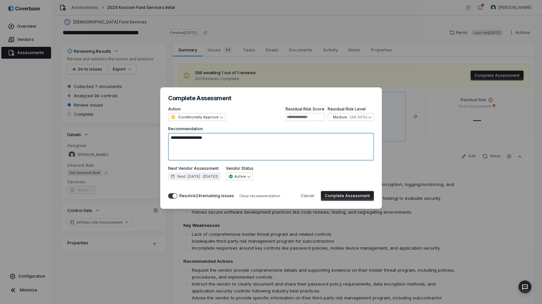
type textarea "**********"
type textarea "*"
type textarea "**********"
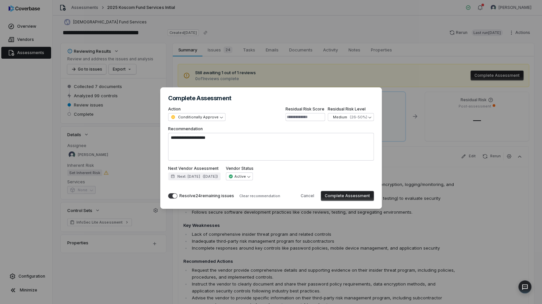
click at [352, 196] on button "Complete Assessment" at bounding box center [347, 196] width 53 height 10
type textarea "*"
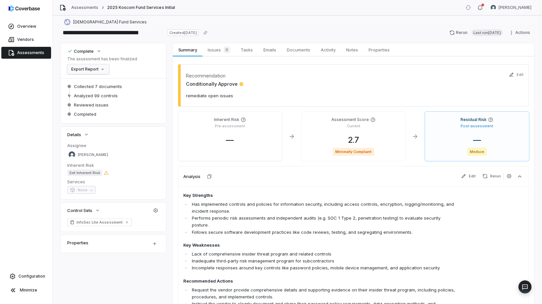
click at [104, 71] on html "**********" at bounding box center [271, 152] width 542 height 304
click at [103, 83] on div "Export as PDF" at bounding box center [93, 83] width 46 height 11
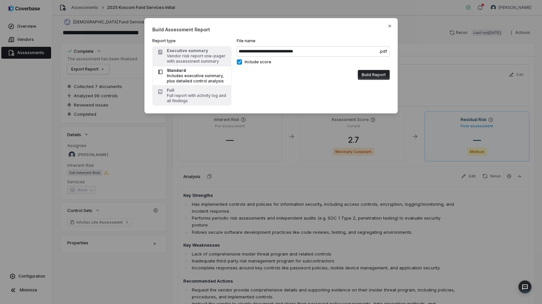
click at [369, 74] on button "Build Report" at bounding box center [374, 75] width 32 height 10
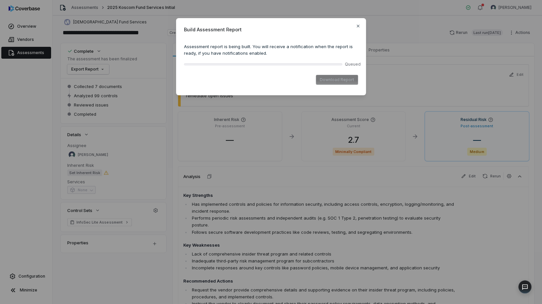
drag, startPoint x: 78, startPoint y: 266, endPoint x: 195, endPoint y: 261, distance: 116.8
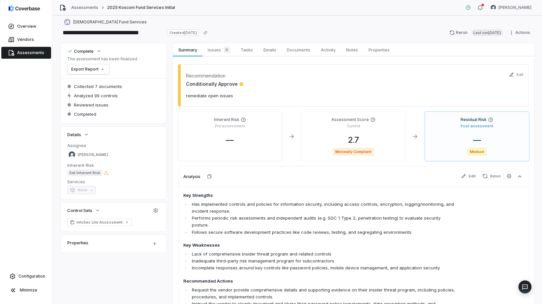
click at [210, 95] on p "remediate open issues" at bounding box center [353, 96] width 335 height 6
click at [104, 69] on html "**********" at bounding box center [271, 152] width 542 height 304
click at [94, 82] on div "Export as PDF" at bounding box center [93, 83] width 46 height 11
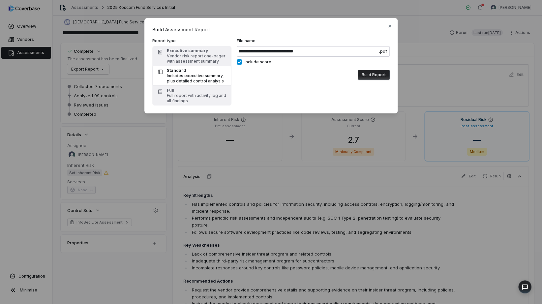
click at [380, 77] on button "Build Report" at bounding box center [374, 75] width 32 height 10
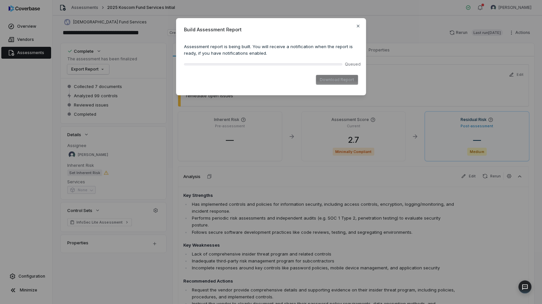
click at [335, 43] on div "Assessment report is being built. You will receive a notification when the repo…" at bounding box center [271, 55] width 174 height 34
click at [353, 25] on div "Build Assessment Report Assessment report is being built. You will receive a no…" at bounding box center [271, 56] width 190 height 77
click at [357, 22] on div "Build Assessment Report Assessment report is being built. You will receive a no…" at bounding box center [271, 56] width 190 height 77
click at [358, 27] on icon "button" at bounding box center [357, 25] width 5 height 5
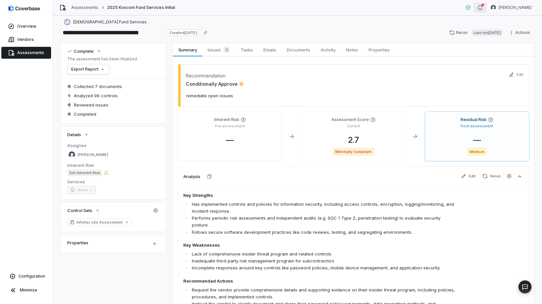
click at [478, 10] on icon "button" at bounding box center [480, 7] width 4 height 5
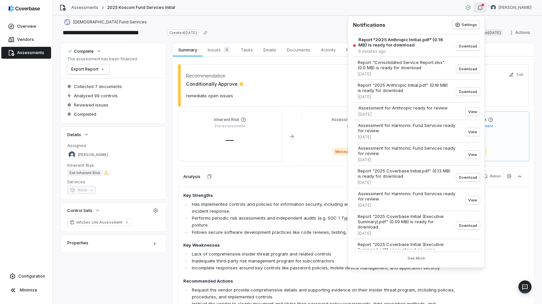
click at [422, 29] on div "Notifications Settings" at bounding box center [416, 26] width 127 height 11
click at [417, 37] on div "Report "2025 Anthropic Initial.pdf" (0.16 MB) is ready for download" at bounding box center [404, 42] width 93 height 11
click at [415, 41] on div "Report "2025 Anthropic Initial.pdf" (0.16 MB) is ready for download" at bounding box center [404, 42] width 93 height 11
click at [479, 8] on icon "button" at bounding box center [479, 7] width 5 height 5
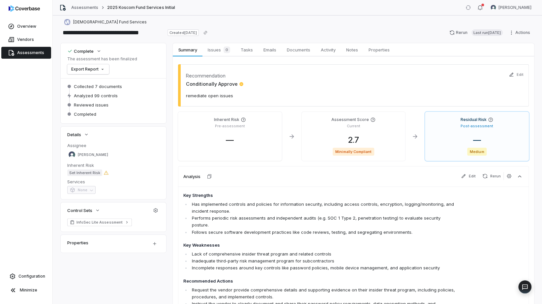
click at [441, 13] on div "Assessments 2025 Koscom Fund Services Initial [PERSON_NAME]" at bounding box center [297, 7] width 489 height 15
click at [482, 7] on button "button" at bounding box center [479, 8] width 13 height 10
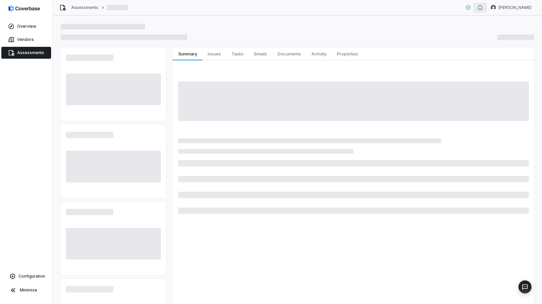
click at [478, 9] on icon "button" at bounding box center [480, 7] width 4 height 5
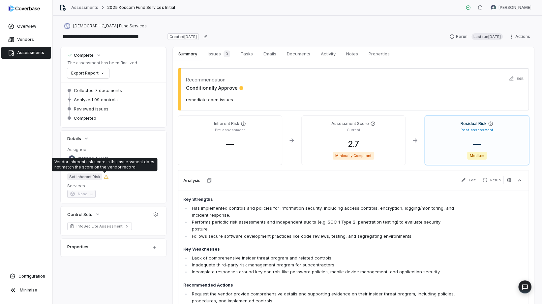
click at [106, 177] on icon at bounding box center [106, 176] width 5 height 5
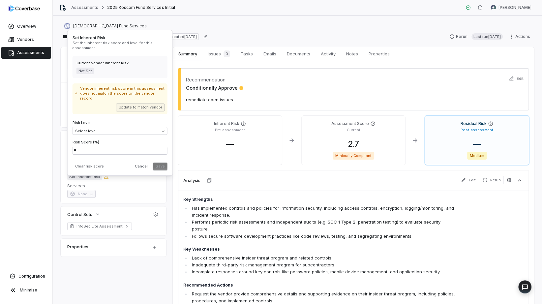
click at [133, 103] on button "Update to match vendor" at bounding box center [140, 107] width 49 height 8
click at [108, 141] on div "Risk Score (%) *" at bounding box center [120, 147] width 95 height 16
click at [112, 146] on input "*" at bounding box center [120, 150] width 95 height 8
click at [136, 141] on div "Risk Score (%) *" at bounding box center [120, 147] width 95 height 16
click at [133, 131] on div "Risk Level Select level Risk Score (%) *" at bounding box center [120, 136] width 95 height 35
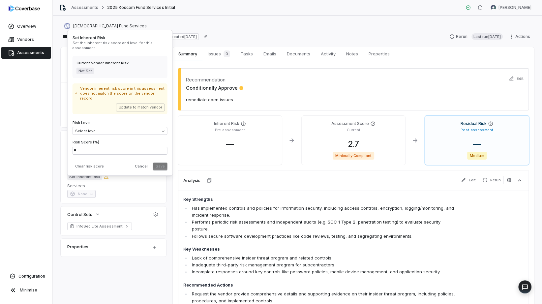
click at [142, 163] on button "Cancel" at bounding box center [141, 166] width 18 height 8
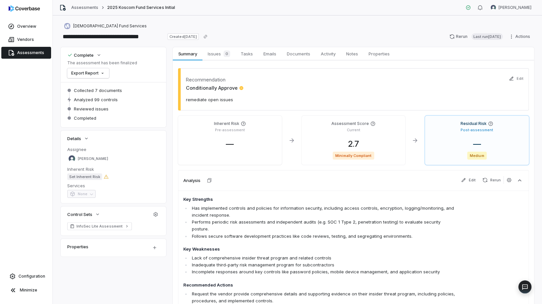
drag, startPoint x: 396, startPoint y: 212, endPoint x: 456, endPoint y: 75, distance: 149.8
click at [477, 11] on div "button" at bounding box center [479, 8] width 5 height 8
click at [243, 52] on span "Tasks" at bounding box center [246, 53] width 17 height 9
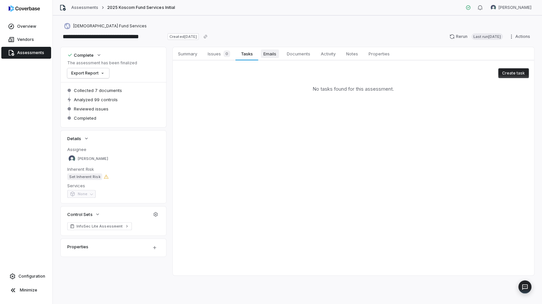
click at [272, 54] on span "Emails" at bounding box center [270, 53] width 18 height 9
click at [311, 56] on span "Documents" at bounding box center [298, 53] width 29 height 9
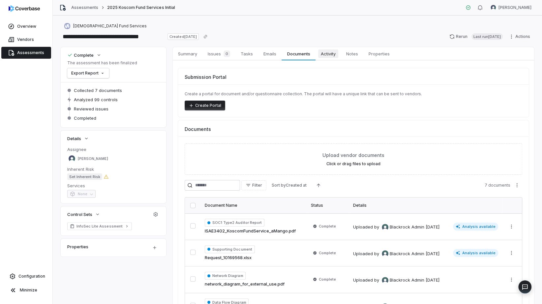
click at [338, 55] on span "Activity" at bounding box center [328, 53] width 20 height 9
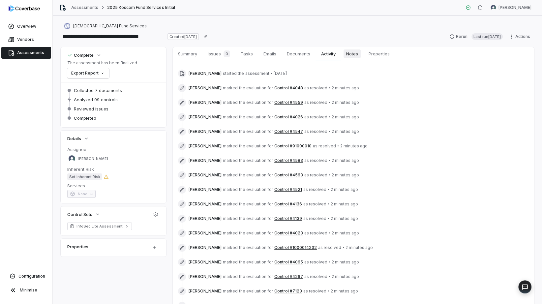
click at [350, 54] on span "Notes" at bounding box center [352, 53] width 17 height 9
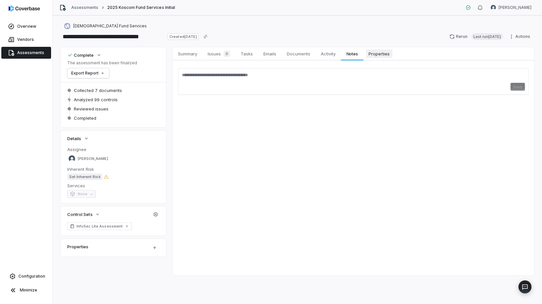
click at [370, 52] on span "Properties" at bounding box center [379, 53] width 26 height 9
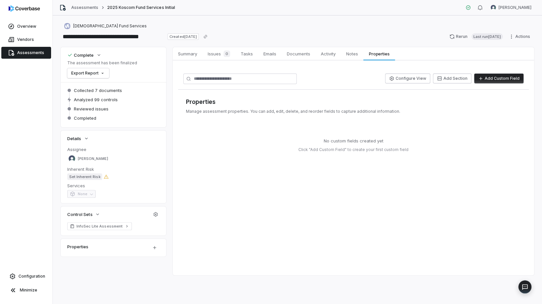
click at [472, 3] on div "[PERSON_NAME]" at bounding box center [501, 8] width 70 height 10
click at [478, 7] on icon "button" at bounding box center [480, 7] width 4 height 5
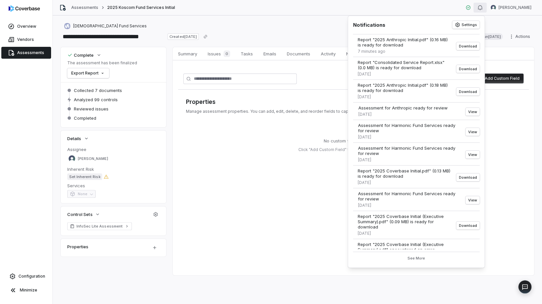
click at [403, 44] on div "Report "2025 Anthropic Initial.pdf" (0.16 MB) is ready for download" at bounding box center [403, 42] width 93 height 11
click at [405, 43] on div "Report "2025 Anthropic Initial.pdf" (0.16 MB) is ready for download" at bounding box center [403, 42] width 93 height 11
click at [195, 56] on span "Summary" at bounding box center [187, 53] width 24 height 9
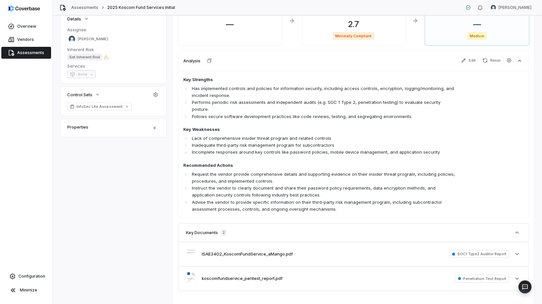
scroll to position [41, 0]
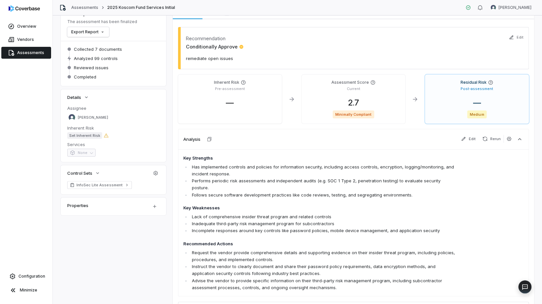
drag, startPoint x: 394, startPoint y: 207, endPoint x: 378, endPoint y: 194, distance: 21.4
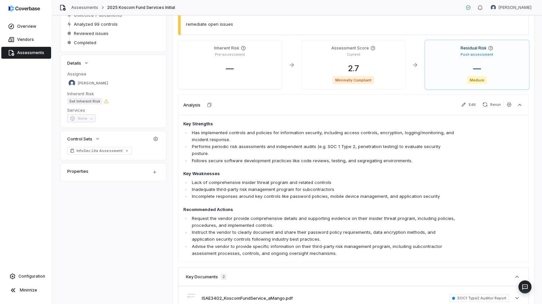
scroll to position [0, 0]
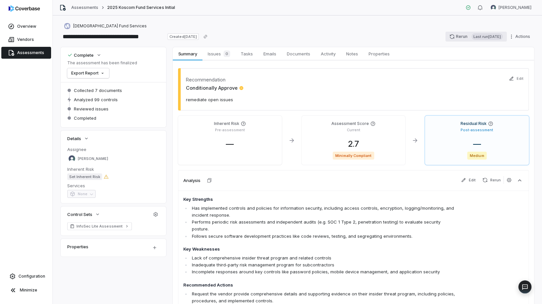
drag, startPoint x: 463, startPoint y: 186, endPoint x: 432, endPoint y: 36, distance: 152.8
click at [466, 9] on icon at bounding box center [468, 7] width 5 height 5
click at [468, 10] on icon at bounding box center [468, 7] width 5 height 5
click at [471, 11] on div "[PERSON_NAME]" at bounding box center [501, 8] width 70 height 10
click at [462, 7] on div "Assessments 2025 Koscom Fund Services Initial Alexander Sorokin" at bounding box center [297, 7] width 489 height 15
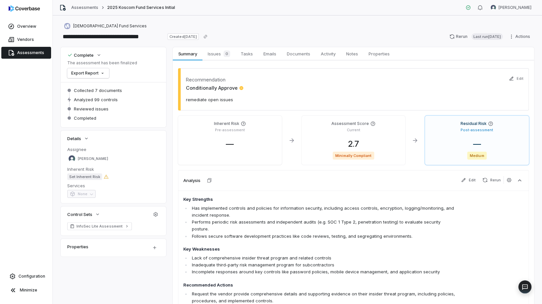
click at [466, 8] on icon at bounding box center [468, 7] width 5 height 5
click at [473, 10] on button "button" at bounding box center [479, 8] width 13 height 10
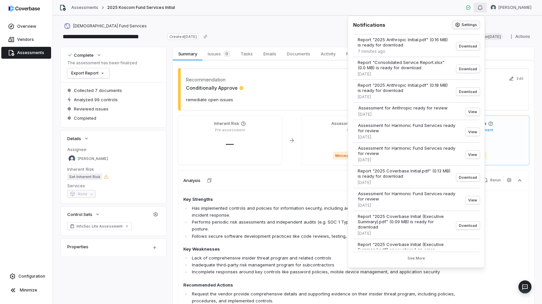
drag, startPoint x: 412, startPoint y: 44, endPoint x: 456, endPoint y: 24, distance: 48.0
click at [456, 24] on icon "button" at bounding box center [457, 24] width 5 height 5
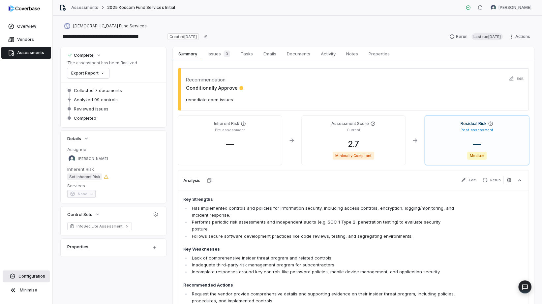
click at [39, 277] on span "Configuration" at bounding box center [31, 276] width 27 height 5
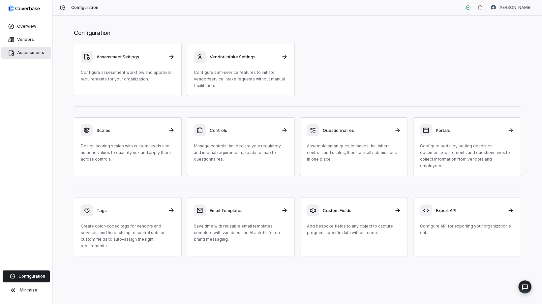
click at [34, 56] on link "Assessments" at bounding box center [26, 53] width 50 height 12
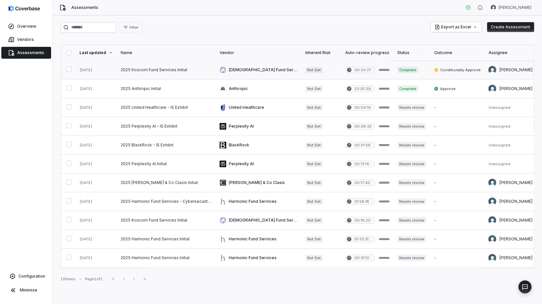
click at [185, 68] on link at bounding box center [166, 70] width 99 height 18
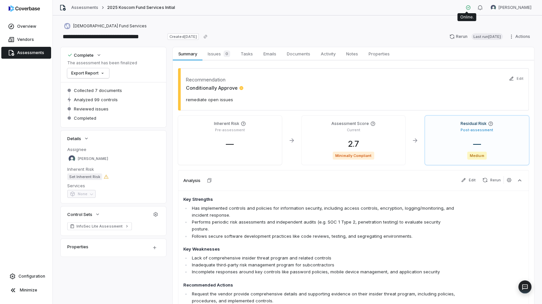
click at [466, 9] on icon at bounding box center [468, 7] width 5 height 5
click at [466, 6] on icon at bounding box center [468, 7] width 4 height 4
click at [467, 4] on div "[PERSON_NAME]" at bounding box center [501, 8] width 70 height 10
click at [482, 10] on button "button" at bounding box center [479, 8] width 13 height 10
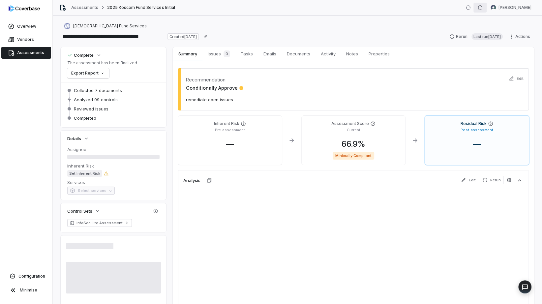
click at [474, 10] on button "button" at bounding box center [479, 8] width 13 height 10
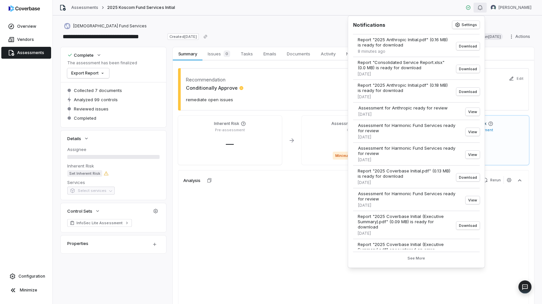
click at [479, 9] on icon "button" at bounding box center [480, 7] width 4 height 5
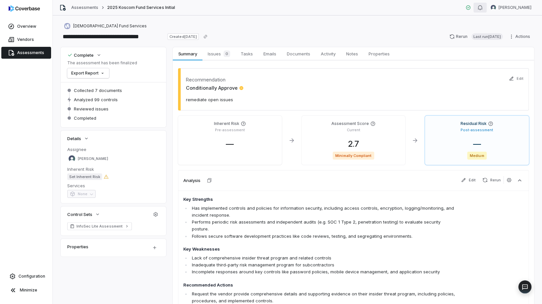
click at [479, 9] on icon "button" at bounding box center [480, 7] width 4 height 5
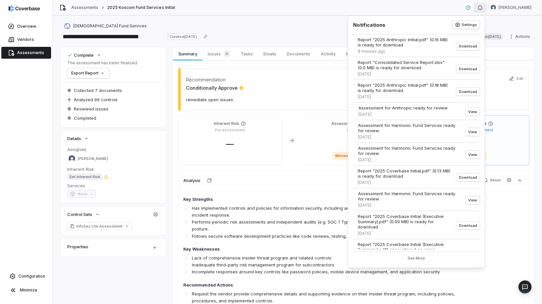
click at [477, 10] on icon "button" at bounding box center [479, 7] width 5 height 5
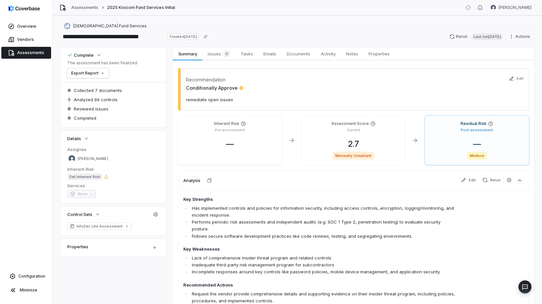
click at [462, 9] on div "Assessments 2025 Koscom Fund Services Initial [PERSON_NAME]" at bounding box center [297, 7] width 489 height 15
click at [468, 9] on icon at bounding box center [468, 7] width 4 height 4
click at [467, 8] on icon at bounding box center [468, 7] width 5 height 5
click at [490, 9] on html "**********" at bounding box center [271, 152] width 542 height 304
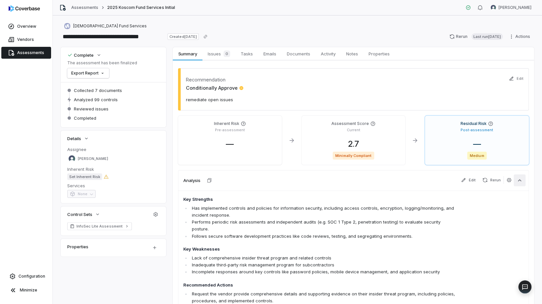
click at [525, 168] on div "Recommendation Conditionally Approve remediate open issues Edit Inherent Risk P…" at bounding box center [353, 240] width 351 height 345
click at [514, 180] on button "button" at bounding box center [520, 180] width 12 height 12
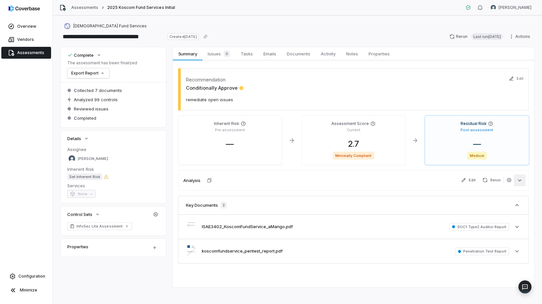
click at [514, 180] on button "button" at bounding box center [520, 180] width 12 height 12
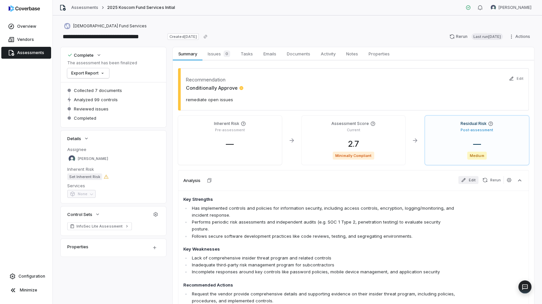
click at [468, 178] on button "Edit" at bounding box center [468, 180] width 20 height 8
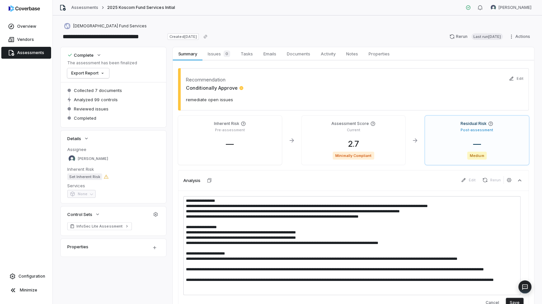
type textarea "*"
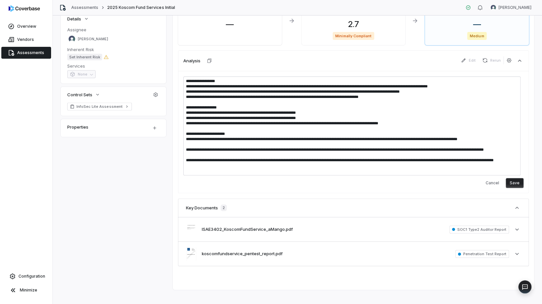
scroll to position [60, 0]
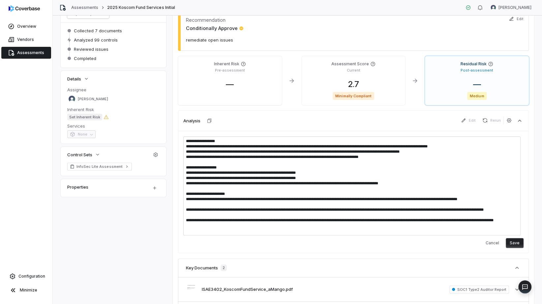
click at [303, 175] on textarea at bounding box center [351, 186] width 337 height 99
click at [376, 170] on textarea at bounding box center [351, 186] width 337 height 99
click at [491, 246] on button "Cancel" at bounding box center [492, 243] width 21 height 10
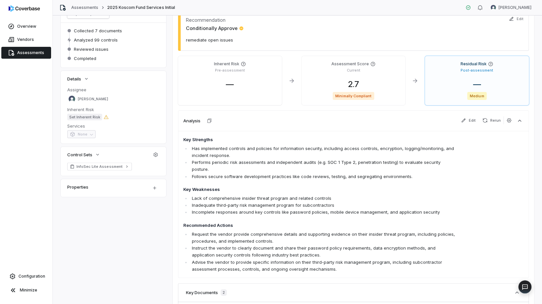
scroll to position [0, 0]
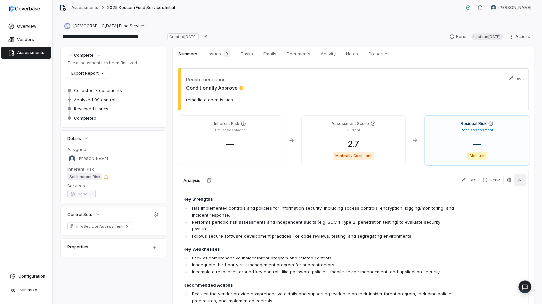
click at [514, 183] on button "button" at bounding box center [520, 180] width 12 height 12
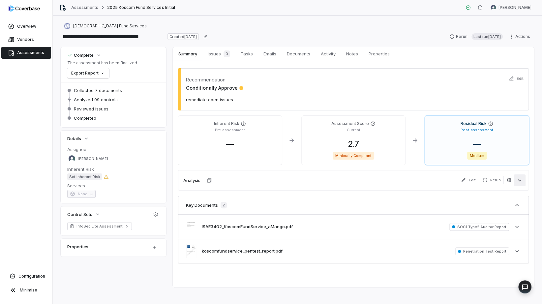
click at [514, 182] on button "button" at bounding box center [520, 180] width 12 height 12
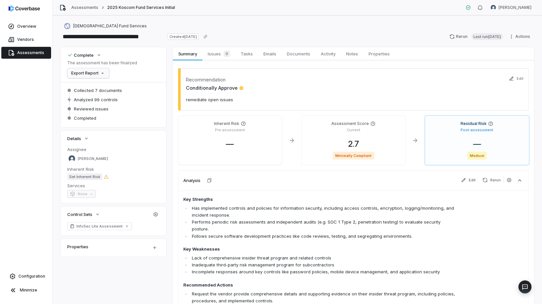
click at [103, 73] on html "**********" at bounding box center [271, 152] width 542 height 304
click at [140, 73] on html "**********" at bounding box center [271, 152] width 542 height 304
click at [98, 63] on p "The assessment has been finalized" at bounding box center [102, 62] width 70 height 5
click at [516, 35] on html "**********" at bounding box center [271, 152] width 542 height 304
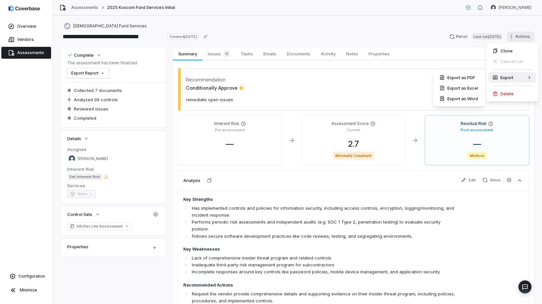
click at [120, 101] on html "**********" at bounding box center [271, 152] width 542 height 304
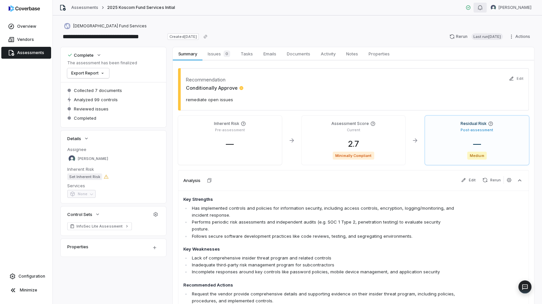
click at [481, 7] on button "button" at bounding box center [479, 8] width 13 height 10
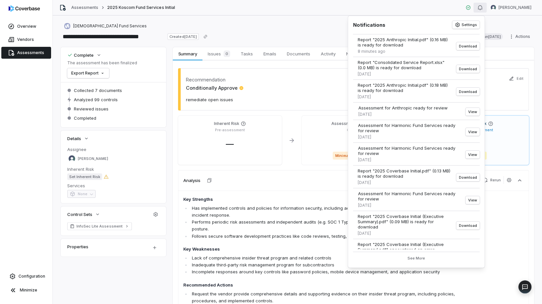
click at [481, 7] on button "button" at bounding box center [479, 8] width 13 height 10
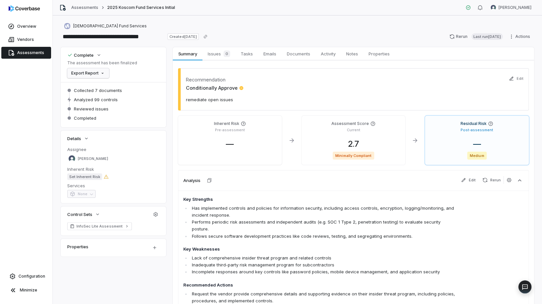
click at [102, 73] on html "**********" at bounding box center [271, 152] width 542 height 304
click at [97, 86] on div "Export as PDF" at bounding box center [93, 87] width 46 height 11
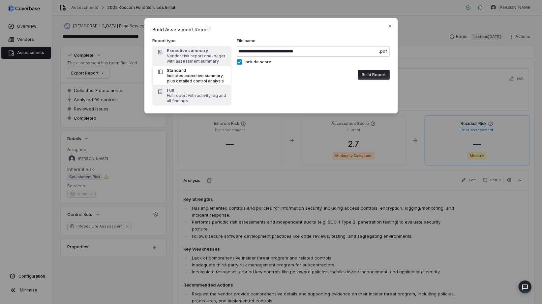
click at [377, 77] on button "Build Report" at bounding box center [374, 75] width 32 height 10
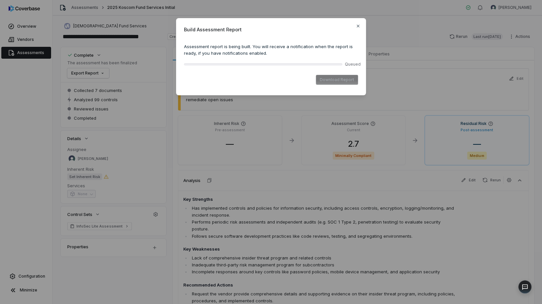
click at [347, 65] on div "Queued" at bounding box center [351, 64] width 13 height 5
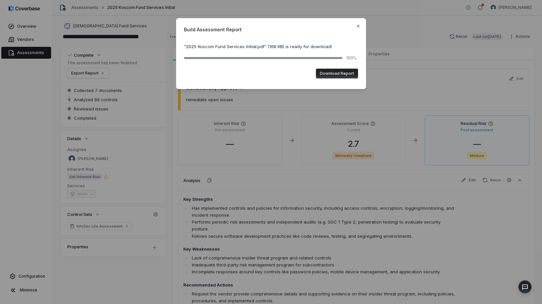
click at [340, 74] on button "Download Report" at bounding box center [337, 74] width 42 height 10
click at [305, 56] on div "100%" at bounding box center [271, 57] width 174 height 5
